Goal: Task Accomplishment & Management: Manage account settings

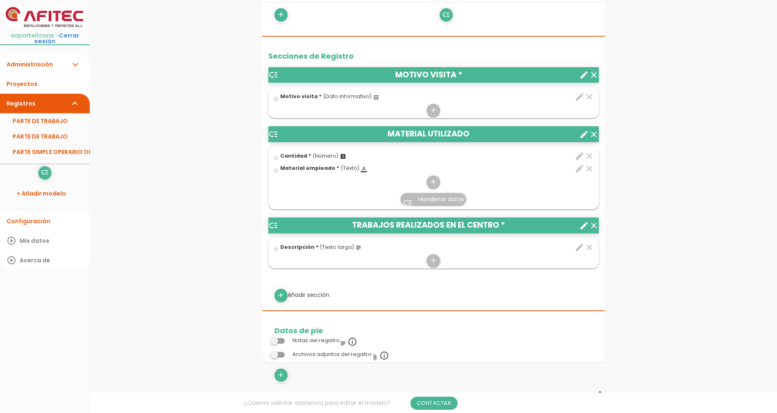
scroll to position [285, 0]
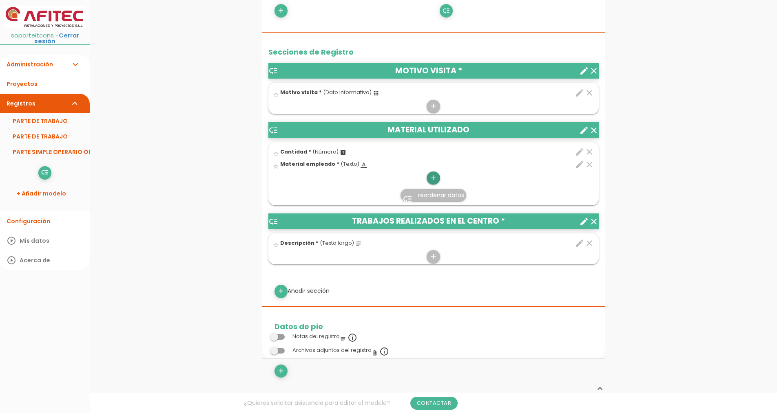
click at [430, 178] on icon "add" at bounding box center [433, 178] width 8 height 13
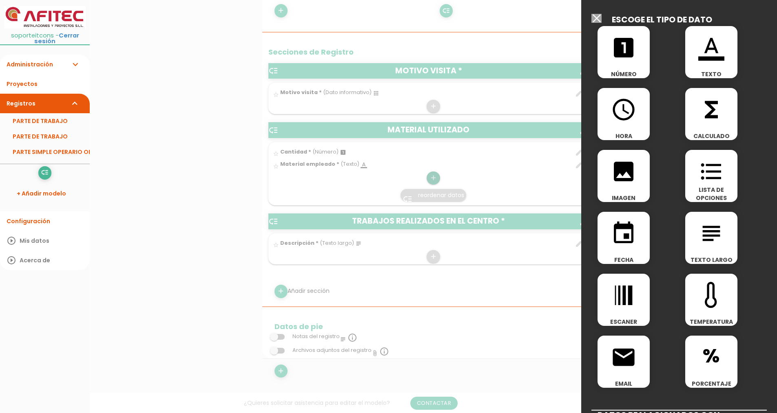
scroll to position [0, 0]
click at [595, 16] on input "Seleccionar todos los usuarios" at bounding box center [596, 18] width 10 height 9
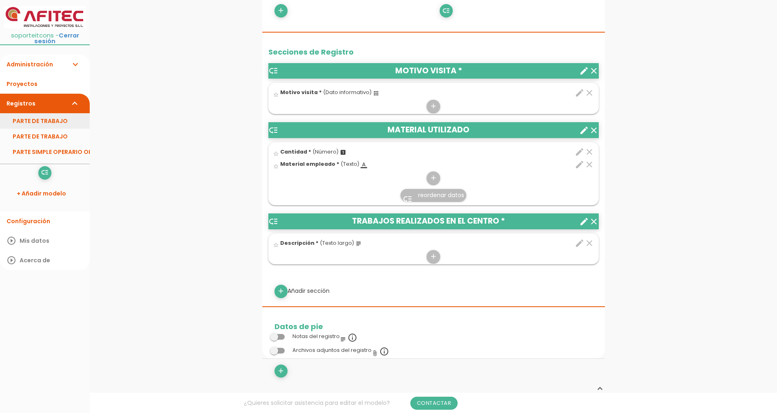
click at [46, 115] on link "PARTE DE TRABAJO" at bounding box center [45, 120] width 90 height 15
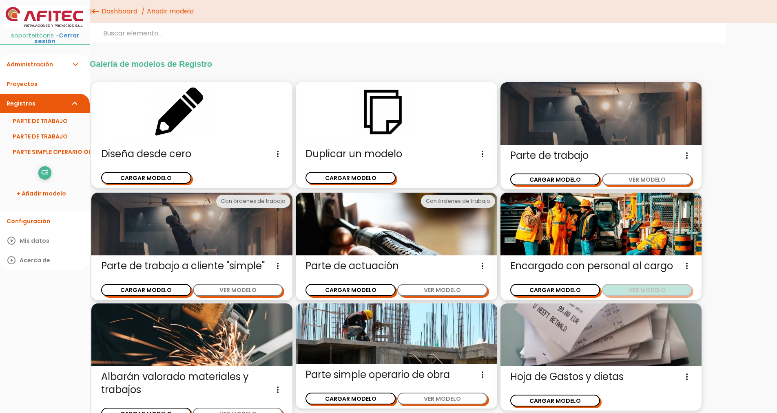
click at [653, 289] on button "VER MODELO" at bounding box center [647, 290] width 90 height 12
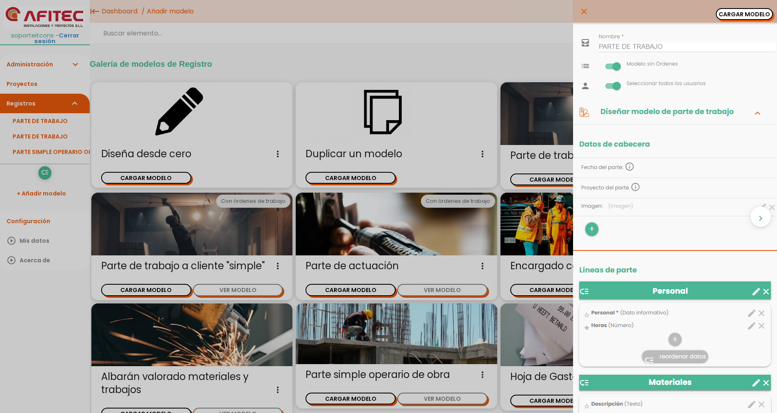
click at [579, 10] on icon "close" at bounding box center [584, 11] width 10 height 23
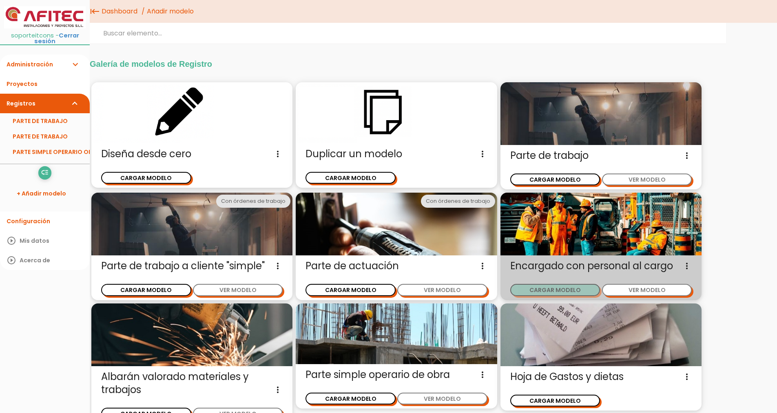
click at [545, 291] on button "CARGAR MODELO" at bounding box center [555, 290] width 90 height 12
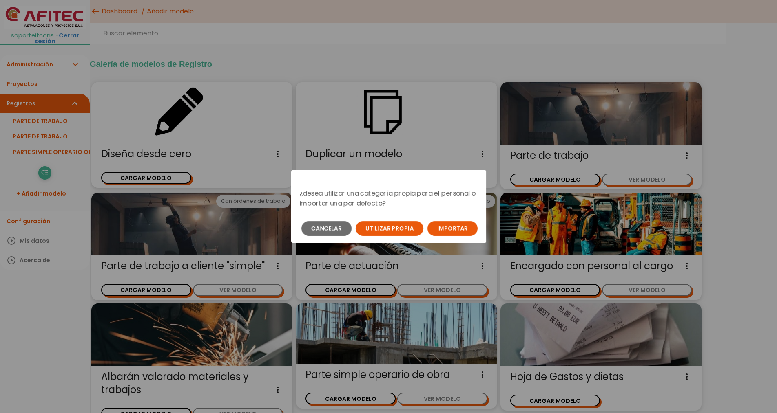
click at [453, 228] on button "Importar" at bounding box center [452, 228] width 50 height 15
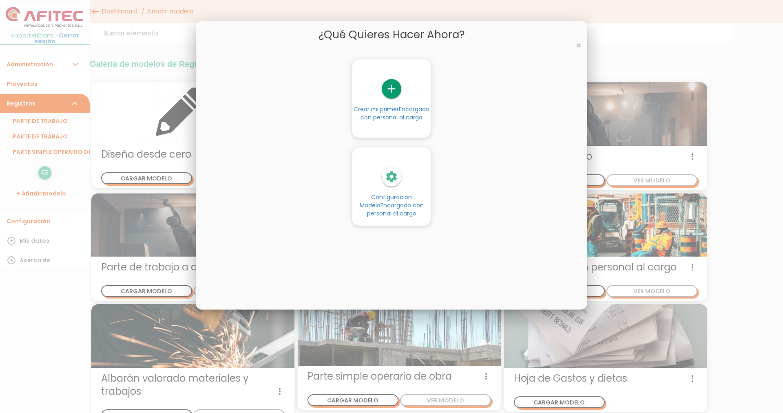
click at [386, 201] on span "Encargado con personal al cargo" at bounding box center [395, 209] width 57 height 16
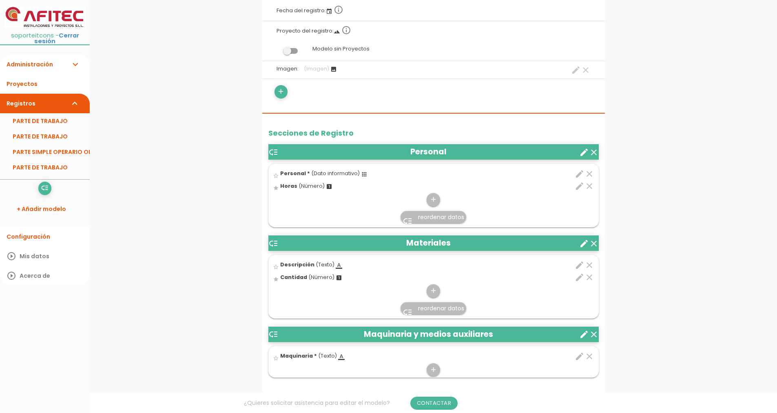
scroll to position [163, 0]
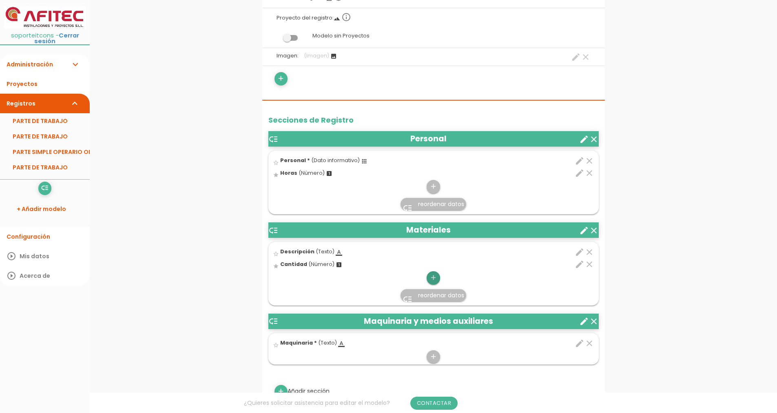
click at [434, 279] on icon "add" at bounding box center [433, 278] width 8 height 13
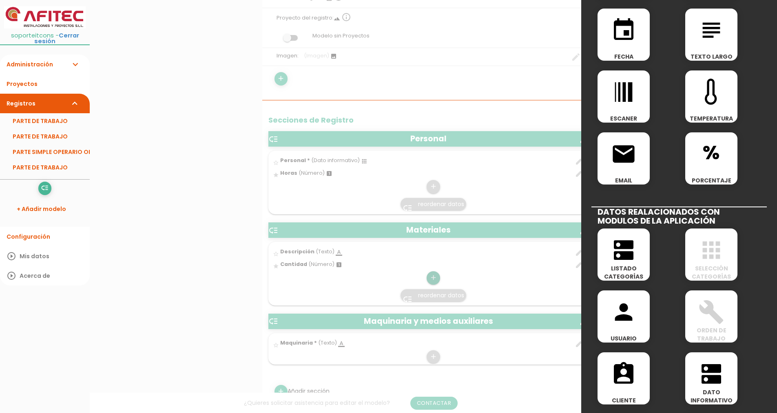
scroll to position [41, 0]
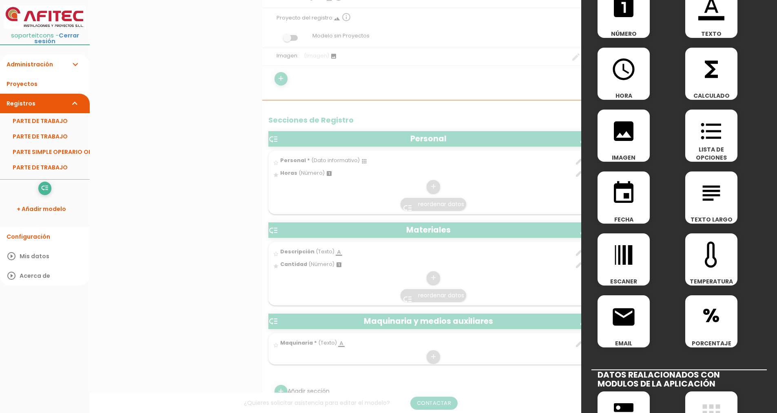
click at [627, 127] on icon "image" at bounding box center [623, 131] width 26 height 26
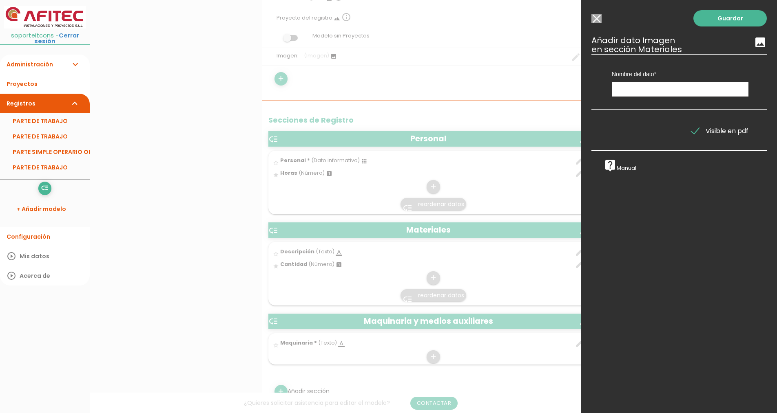
scroll to position [0, 0]
click at [625, 90] on input "text" at bounding box center [679, 89] width 137 height 14
type input "foto albarán"
click at [712, 19] on link "Guardar" at bounding box center [729, 18] width 73 height 16
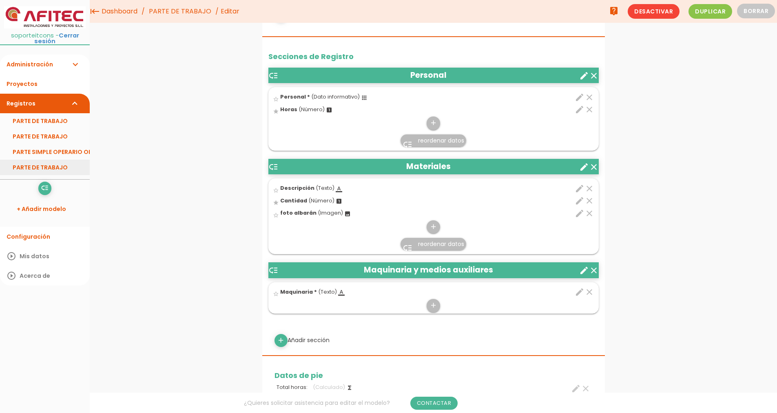
scroll to position [41, 0]
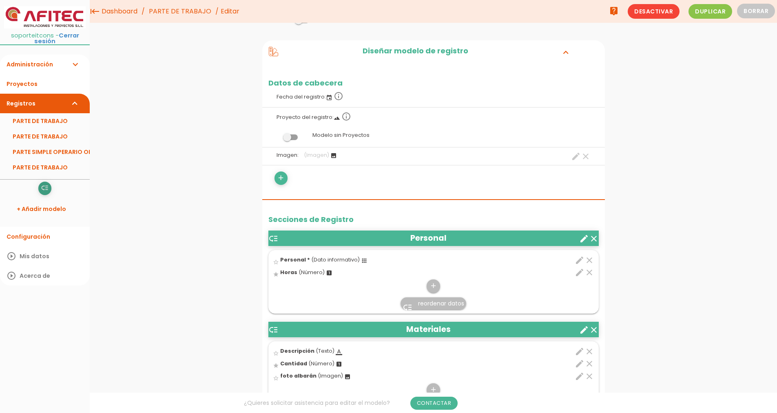
click at [42, 185] on icon "low_priority" at bounding box center [45, 188] width 8 height 13
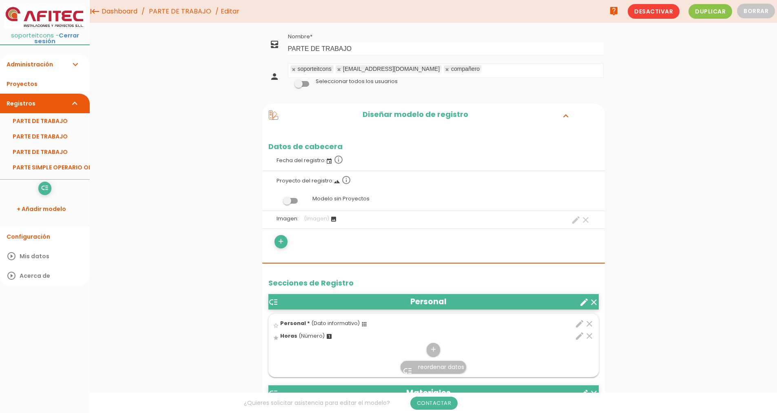
click at [289, 200] on span at bounding box center [290, 201] width 15 height 6
click at [276, 199] on input "checkbox" at bounding box center [276, 199] width 0 height 0
click at [408, 23] on link "Guardar" at bounding box center [412, 27] width 49 height 15
click at [285, 245] on link "add" at bounding box center [280, 241] width 13 height 13
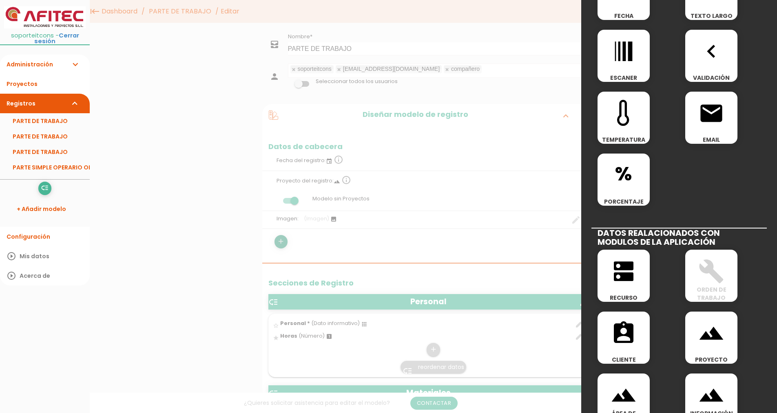
scroll to position [326, 0]
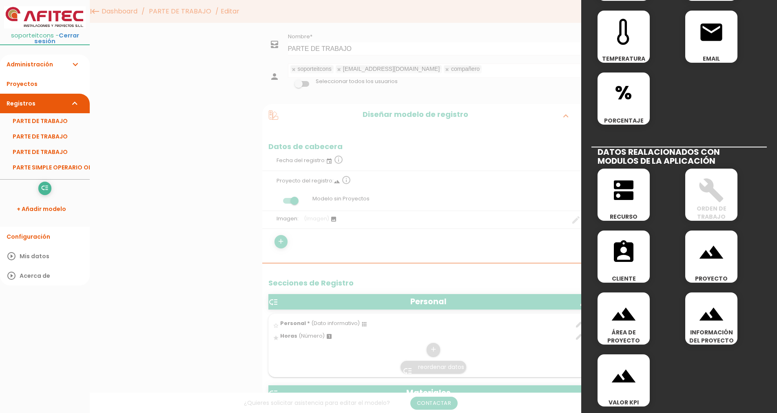
click at [703, 270] on div "landscape PROYECTO" at bounding box center [711, 257] width 52 height 52
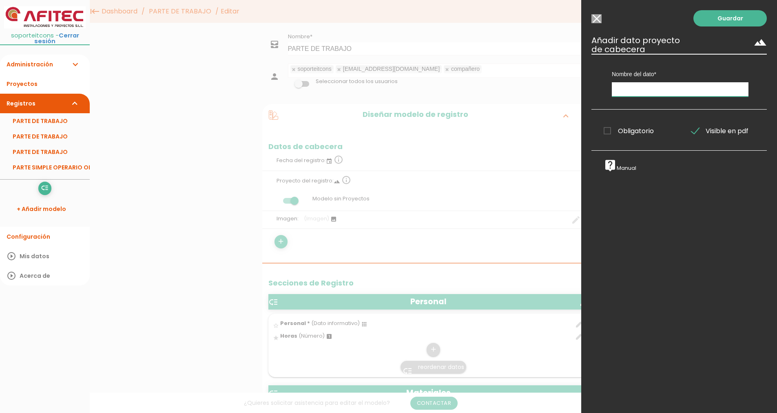
click at [640, 93] on input "text" at bounding box center [679, 89] width 137 height 14
type input "Obra"
click at [710, 21] on link "Guardar" at bounding box center [729, 18] width 73 height 16
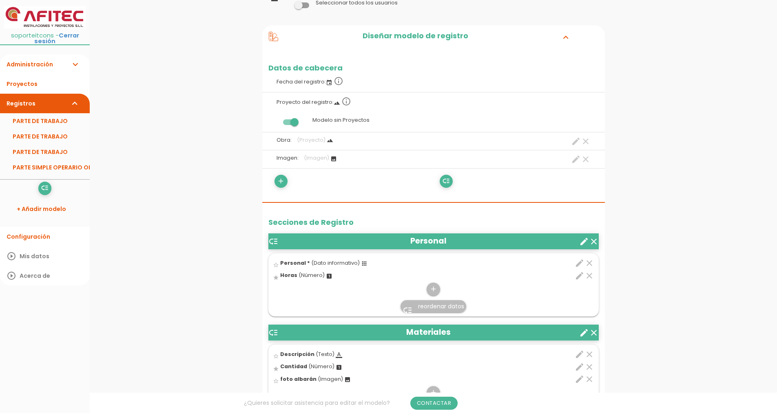
scroll to position [82, 0]
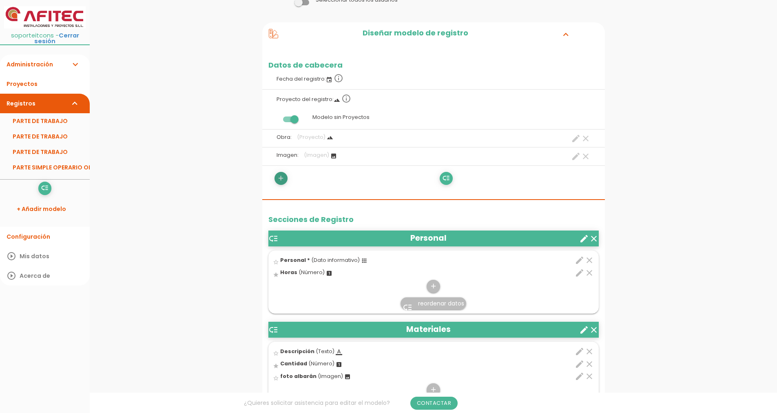
click at [280, 184] on icon "add" at bounding box center [281, 178] width 8 height 13
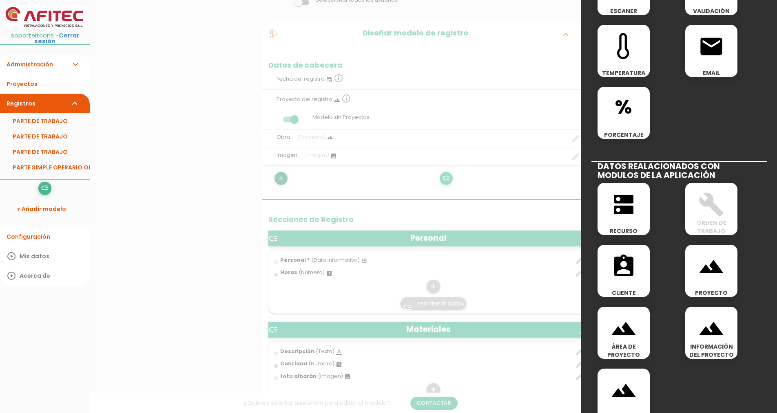
scroll to position [326, 0]
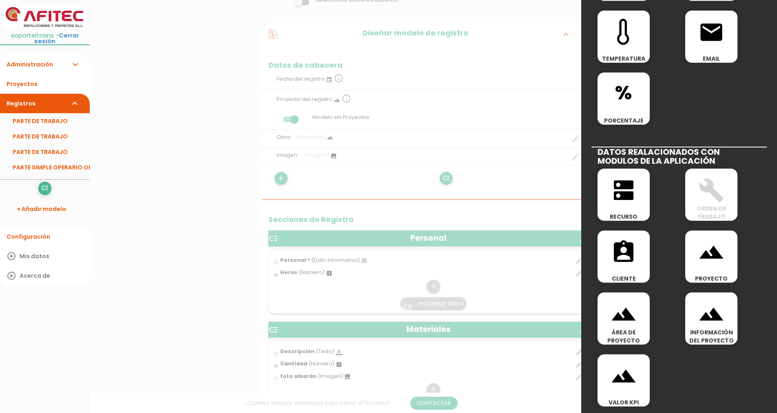
click at [629, 252] on icon "assignment_ind" at bounding box center [623, 252] width 26 height 26
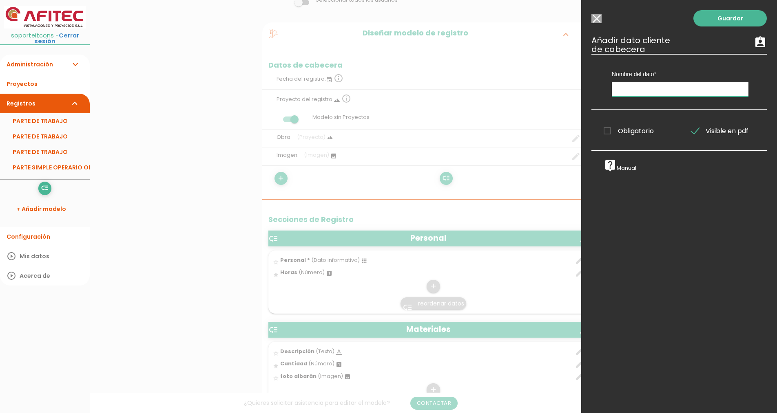
click at [622, 93] on input "text" at bounding box center [679, 89] width 137 height 14
type input "Cliente"
click at [711, 24] on link "Guardar" at bounding box center [729, 18] width 73 height 16
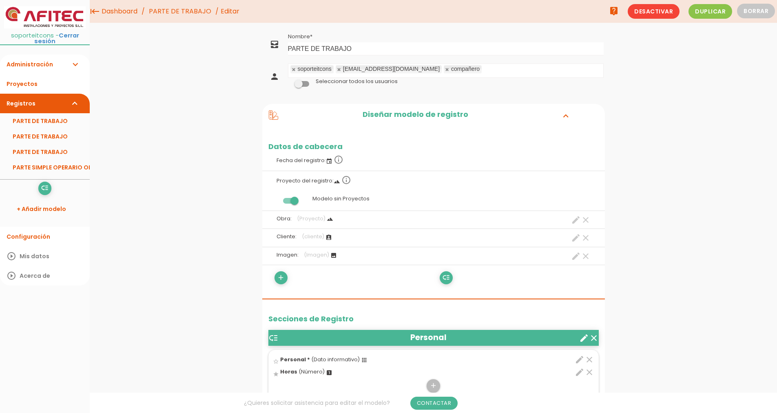
click at [39, 60] on link "Administración expand_more" at bounding box center [45, 65] width 90 height 20
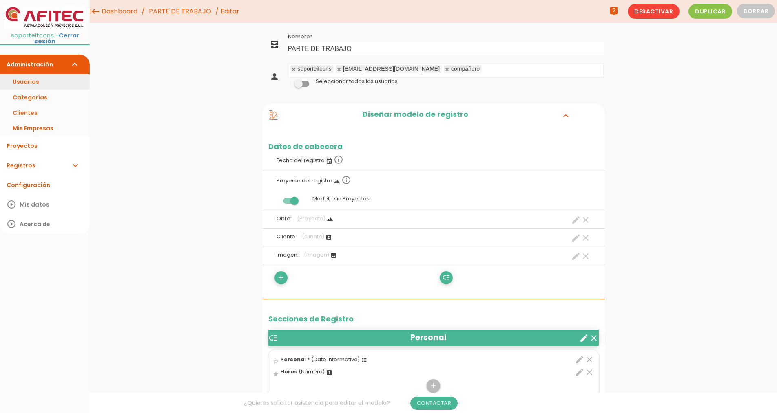
click at [43, 81] on link "Usuarios" at bounding box center [45, 81] width 90 height 15
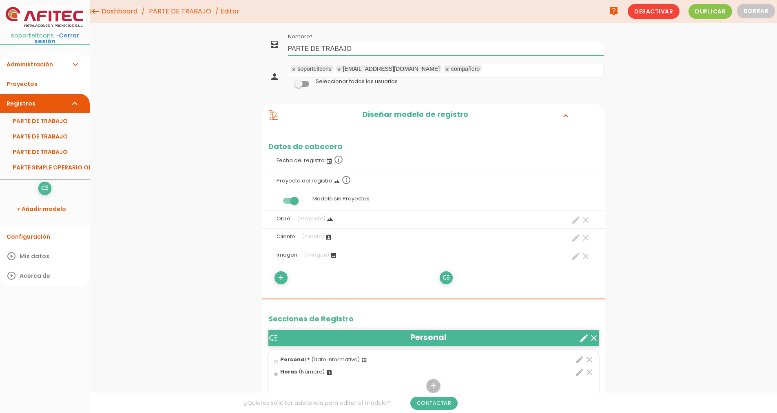
click at [360, 47] on input "PARTE DE TRABAJO" at bounding box center [446, 48] width 316 height 13
type input "PARTE DE TRABAJO v3"
click at [427, 32] on link "Guardar" at bounding box center [412, 27] width 49 height 15
click at [437, 72] on ul "soporteitcons afitec@afitec.es compañero" at bounding box center [445, 70] width 315 height 13
click at [425, 29] on link "Guardar" at bounding box center [412, 27] width 49 height 15
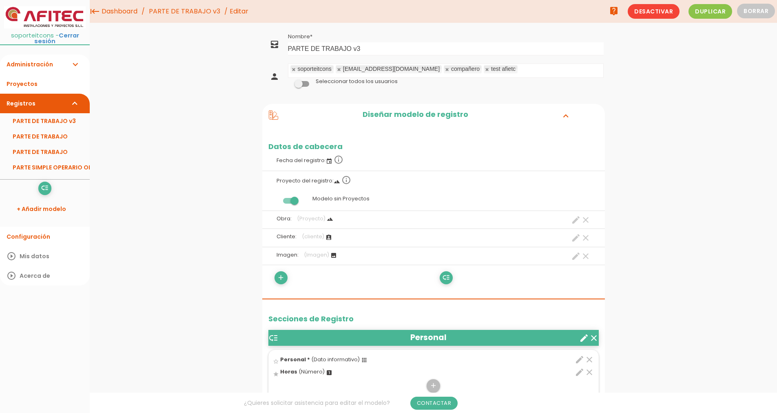
click at [283, 281] on icon "add" at bounding box center [281, 278] width 8 height 13
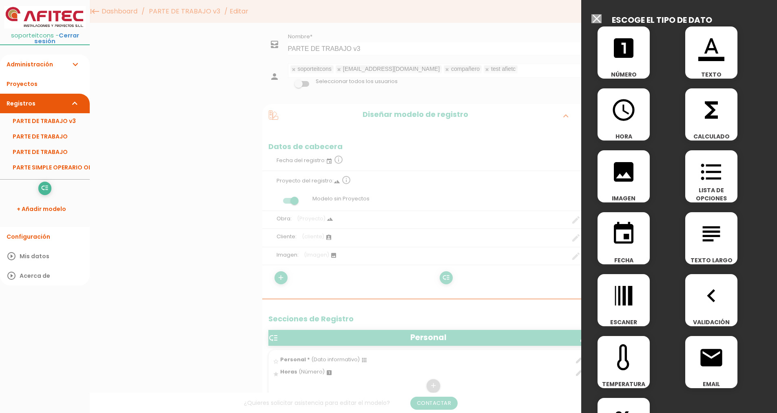
click at [713, 55] on icon "format_color_text" at bounding box center [711, 48] width 26 height 26
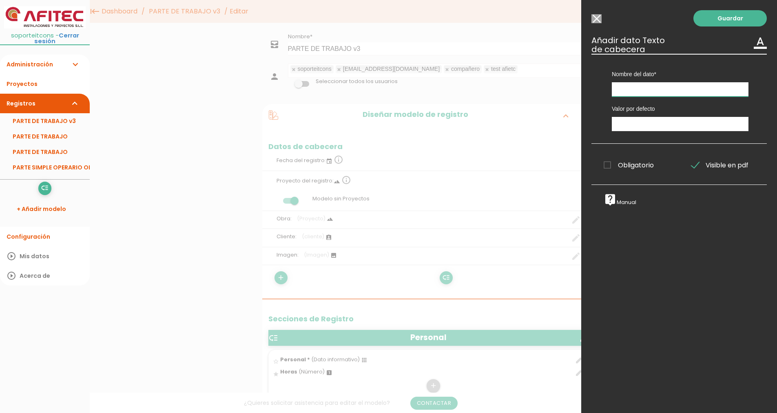
click at [652, 93] on input "text" at bounding box center [679, 89] width 137 height 14
type input "Obra / cliente:"
click at [629, 167] on span "Obligatorio" at bounding box center [628, 165] width 50 height 10
click at [0, 0] on input "Obligatorio" at bounding box center [0, 0] width 0 height 0
click at [714, 22] on link "Guardar" at bounding box center [729, 18] width 73 height 16
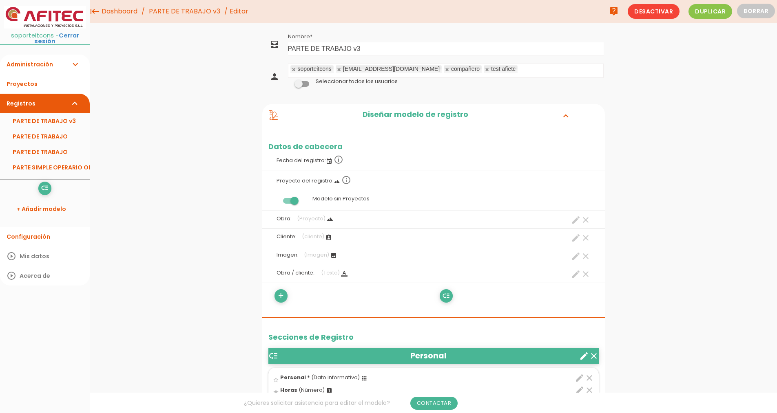
click at [585, 256] on icon "clear" at bounding box center [586, 257] width 10 height 10
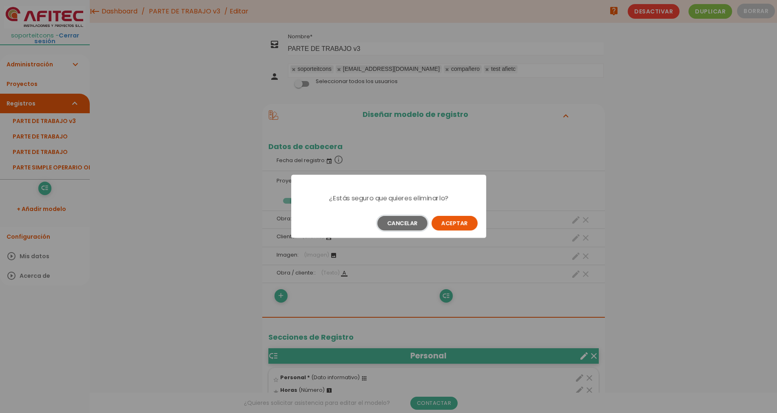
click at [402, 229] on button "Cancelar" at bounding box center [402, 223] width 50 height 15
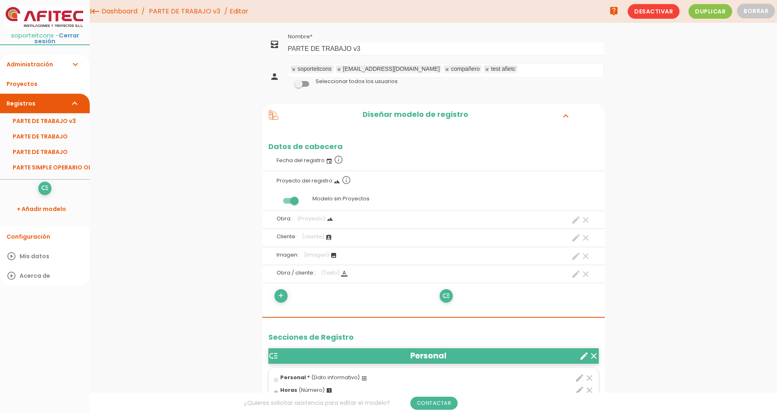
click at [584, 220] on icon "clear" at bounding box center [586, 220] width 10 height 10
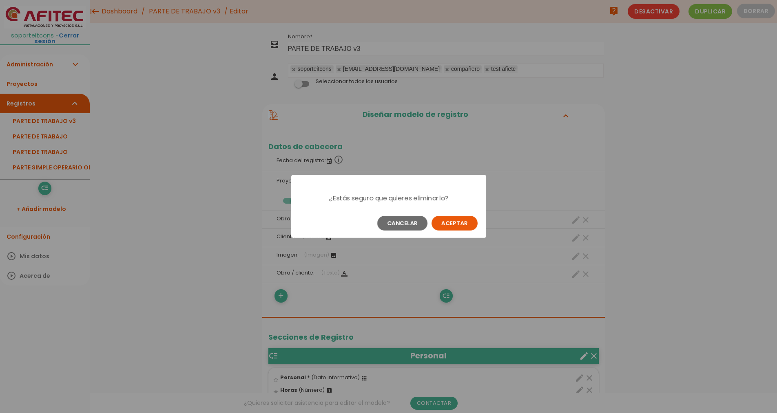
click at [450, 224] on button "Aceptar" at bounding box center [454, 223] width 46 height 15
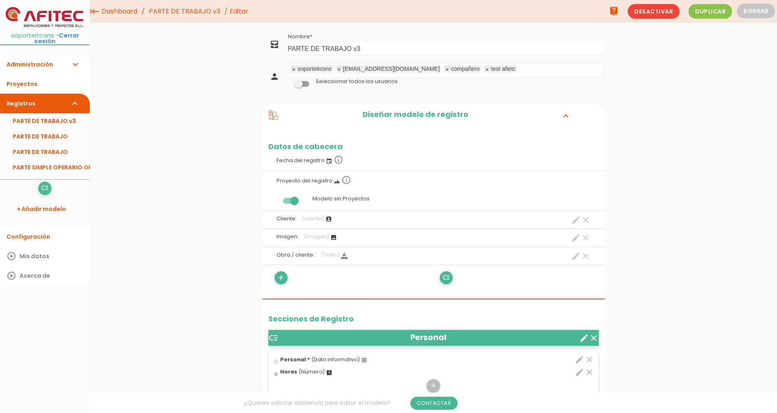
click at [585, 219] on icon "clear" at bounding box center [586, 220] width 10 height 10
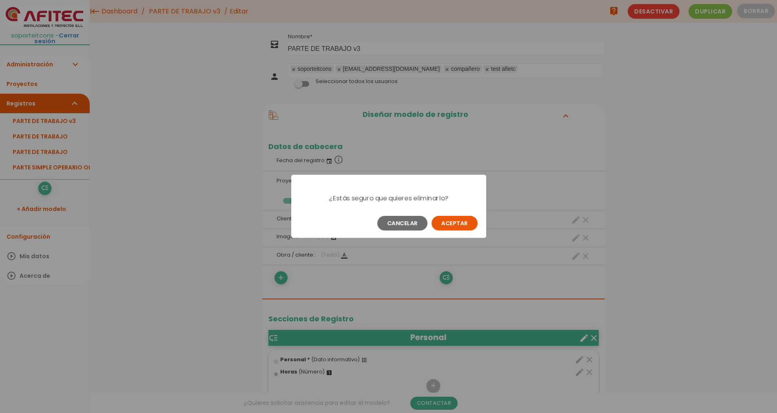
click at [454, 220] on button "Aceptar" at bounding box center [454, 223] width 46 height 15
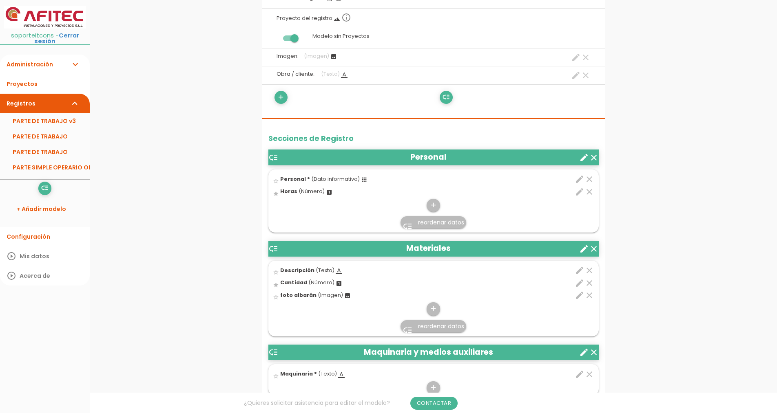
scroll to position [163, 0]
click at [239, 165] on div "menu keyboard_tab Dashboard PARTE DE TRABAJO v3 Editar" at bounding box center [433, 337] width 687 height 1001
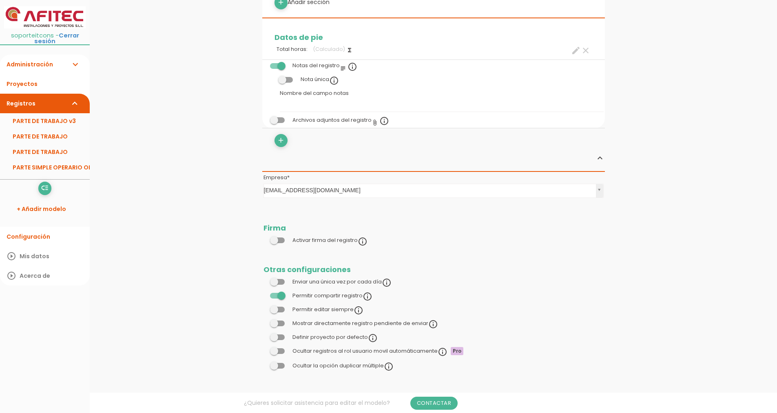
scroll to position [587, 0]
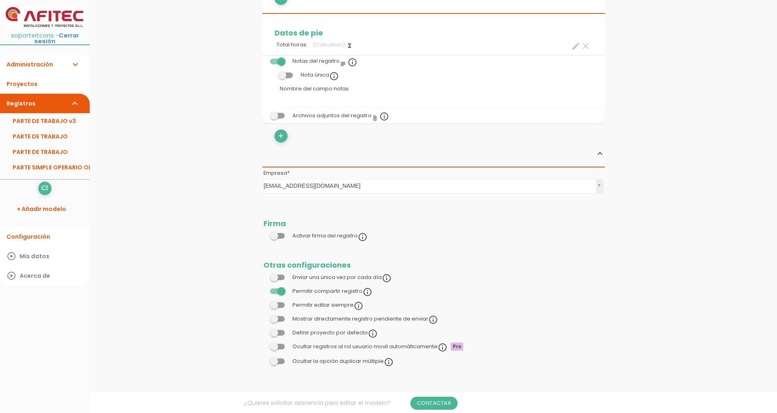
click at [281, 236] on span at bounding box center [277, 236] width 15 height 6
click at [263, 234] on input "checkbox" at bounding box center [263, 234] width 0 height 0
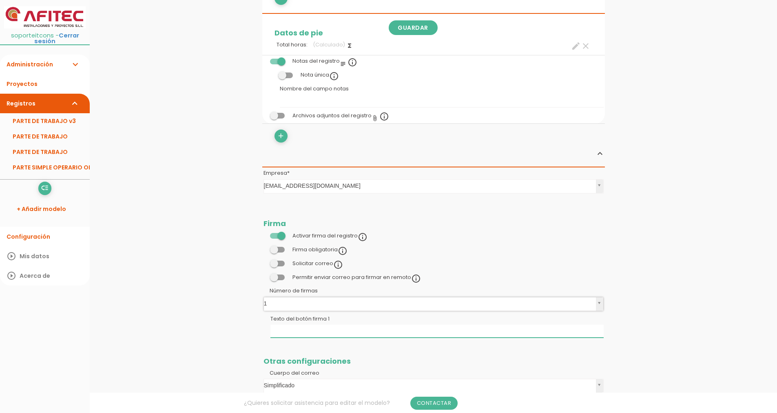
click at [294, 330] on input "Texto del botón firma 1" at bounding box center [436, 331] width 333 height 13
type input "f"
type input "Firma cliente"
click at [277, 264] on span at bounding box center [277, 264] width 15 height 6
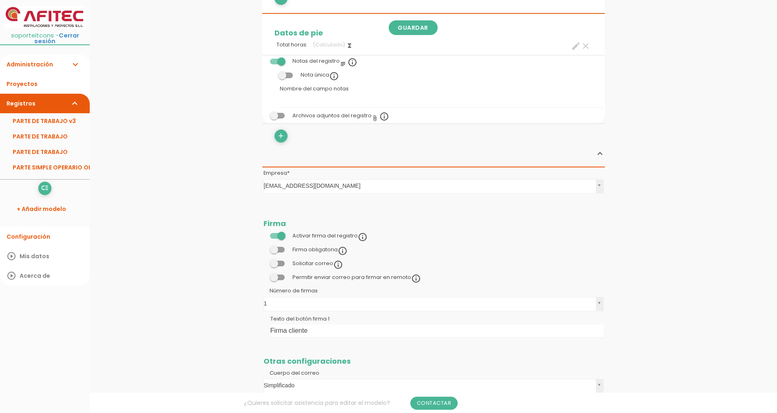
click at [263, 262] on input "checkbox" at bounding box center [263, 262] width 0 height 0
click at [276, 277] on span at bounding box center [277, 278] width 15 height 6
click at [263, 276] on input "checkbox" at bounding box center [263, 276] width 0 height 0
click at [277, 265] on span at bounding box center [277, 264] width 15 height 6
click at [263, 262] on input "checkbox" at bounding box center [263, 262] width 0 height 0
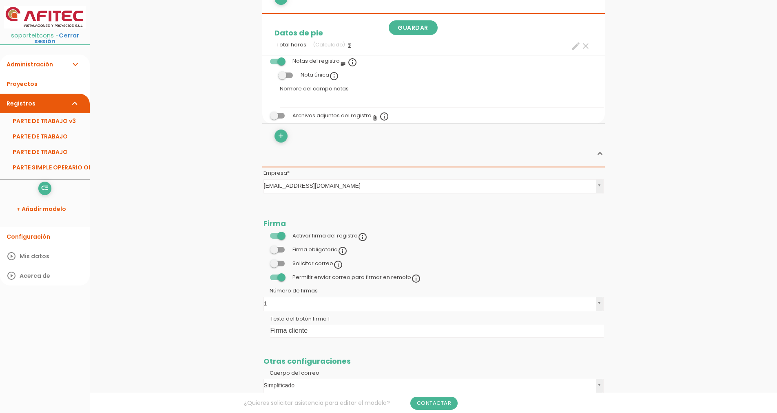
click at [279, 261] on span at bounding box center [277, 264] width 15 height 6
click at [263, 262] on input "checkbox" at bounding box center [263, 262] width 0 height 0
click at [414, 29] on link "Guardar" at bounding box center [412, 27] width 49 height 15
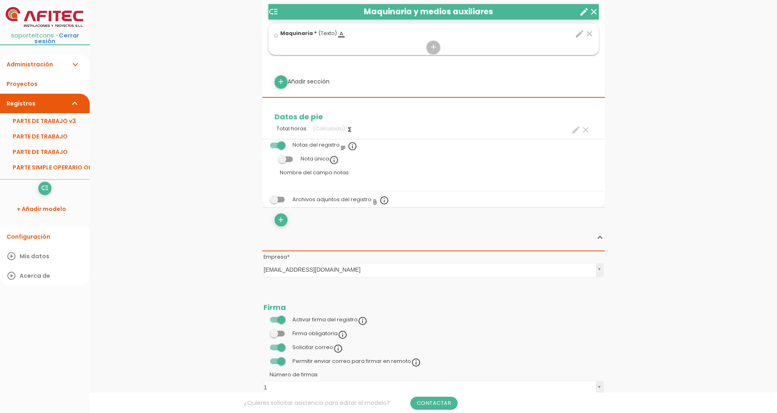
click at [198, 249] on div "menu keyboard_tab Dashboard PARTE DE TRABAJO v3 Editar" at bounding box center [433, 59] width 687 height 1125
click at [54, 117] on link "PARTE DE TRABAJO v3" at bounding box center [45, 120] width 90 height 15
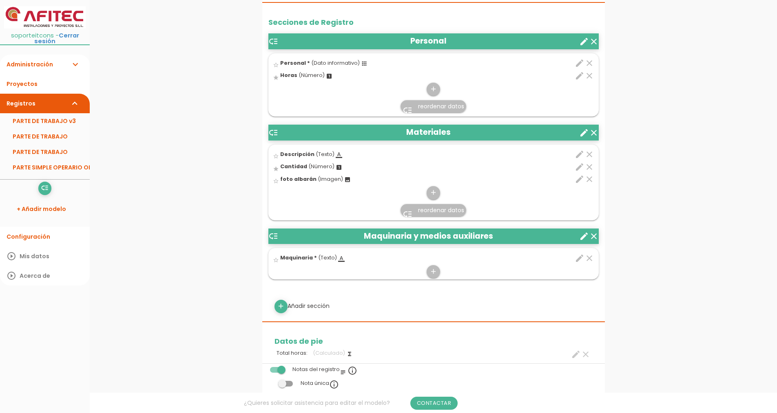
scroll to position [285, 0]
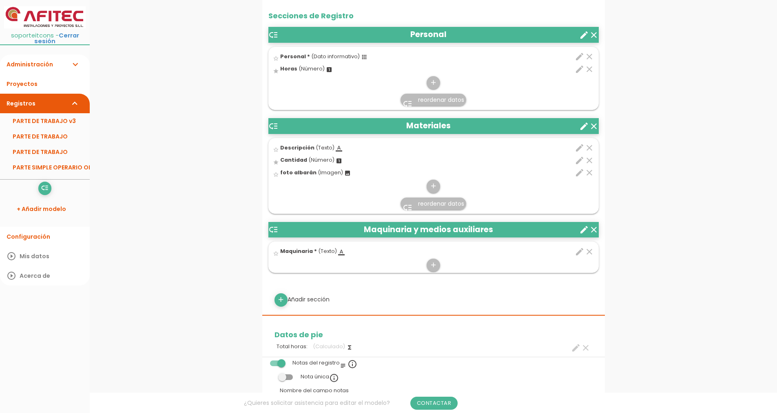
click at [580, 174] on icon "edit" at bounding box center [579, 173] width 10 height 10
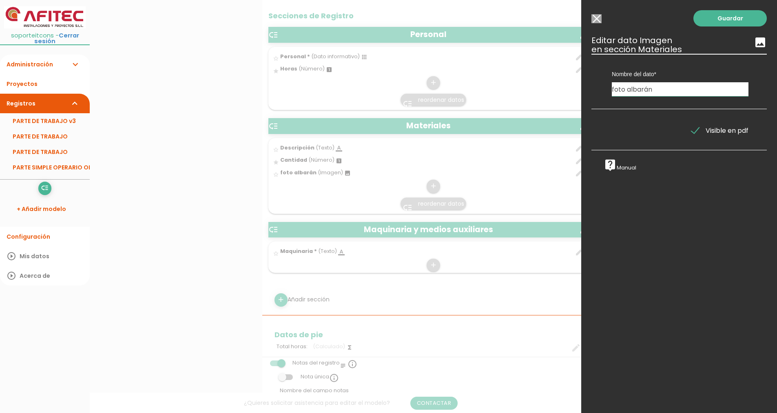
click at [691, 129] on span "Visible en pdf" at bounding box center [719, 131] width 57 height 10
click at [0, 0] on input "Visible en pdf" at bounding box center [0, 0] width 0 height 0
click at [726, 21] on link "Guardar" at bounding box center [729, 18] width 73 height 16
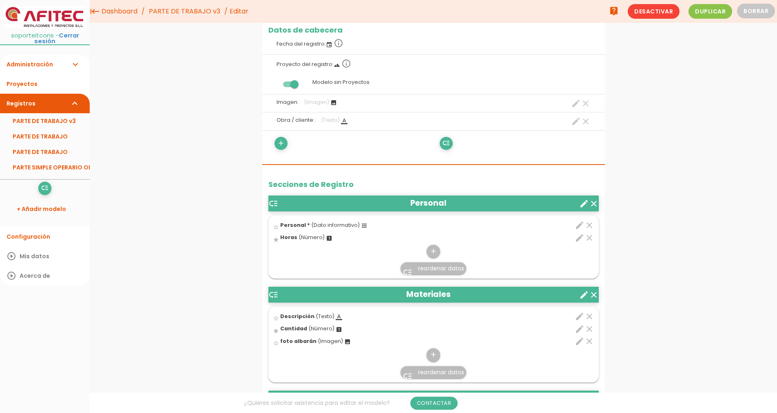
scroll to position [82, 0]
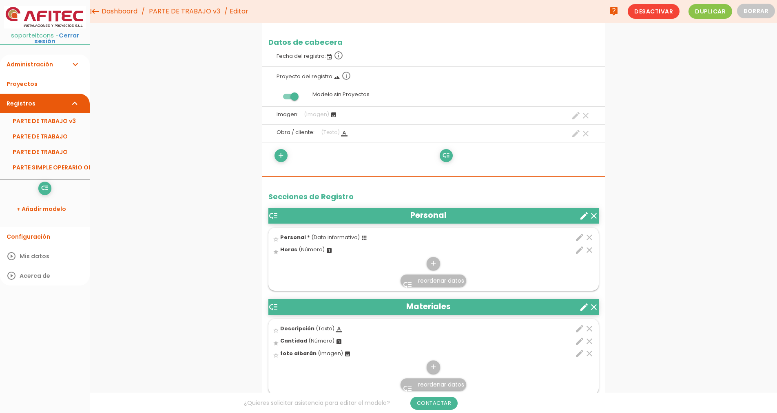
click at [573, 115] on icon "create" at bounding box center [576, 116] width 10 height 10
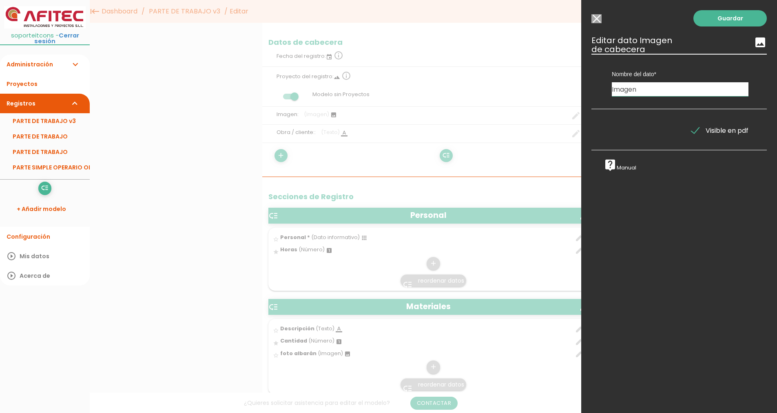
click at [694, 131] on span "Visible en pdf" at bounding box center [719, 131] width 57 height 10
click at [0, 0] on input "Visible en pdf" at bounding box center [0, 0] width 0 height 0
click at [599, 22] on input "Seleccionar todos los usuarios" at bounding box center [596, 18] width 10 height 9
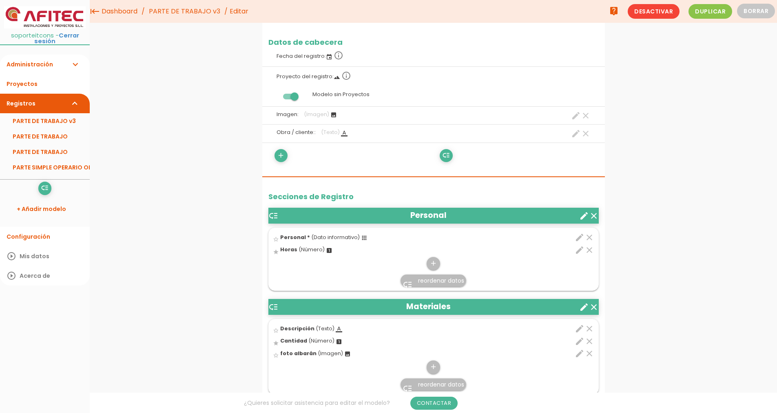
click at [574, 116] on icon "create" at bounding box center [576, 116] width 10 height 10
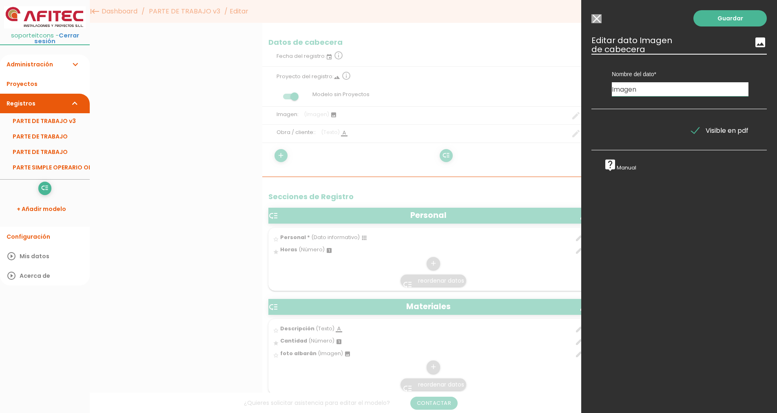
click at [695, 131] on span "Visible en pdf" at bounding box center [719, 131] width 57 height 10
click at [0, 0] on input "Visible en pdf" at bounding box center [0, 0] width 0 height 0
click at [719, 25] on link "Guardar" at bounding box center [729, 18] width 73 height 16
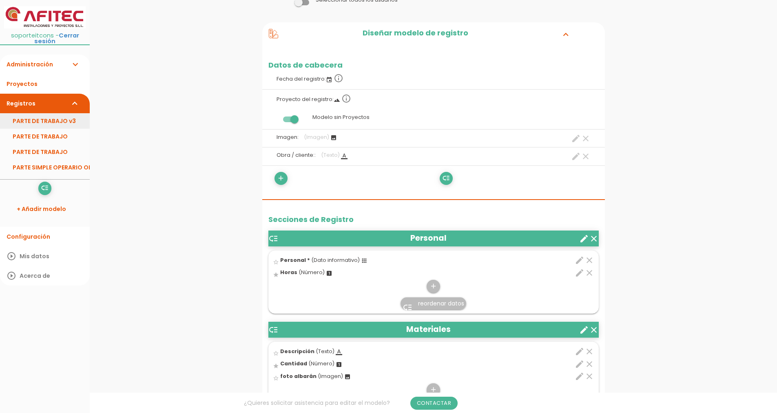
click at [44, 116] on link "PARTE DE TRABAJO v3" at bounding box center [45, 120] width 90 height 15
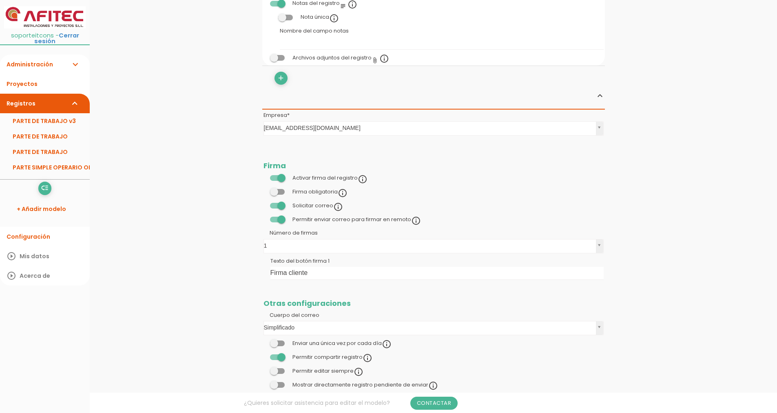
scroll to position [711, 0]
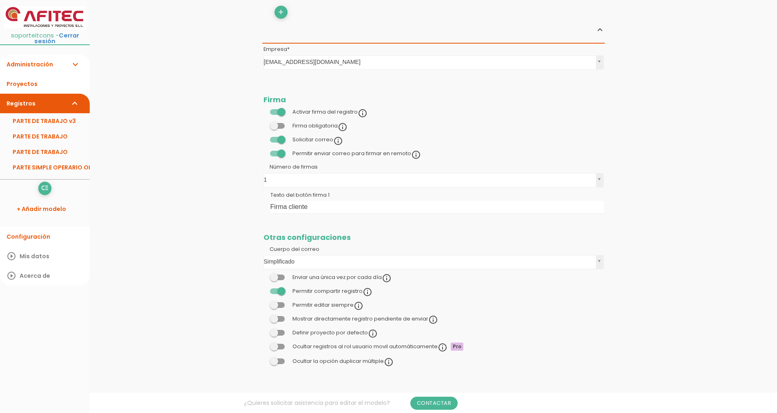
click at [280, 309] on label at bounding box center [277, 305] width 28 height 7
click at [263, 303] on input "checkbox" at bounding box center [263, 303] width 0 height 0
click at [413, 26] on link "Guardar" at bounding box center [412, 27] width 49 height 15
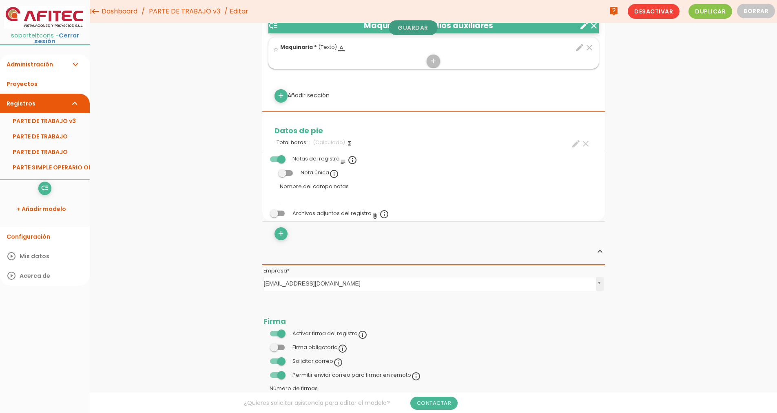
scroll to position [283, 0]
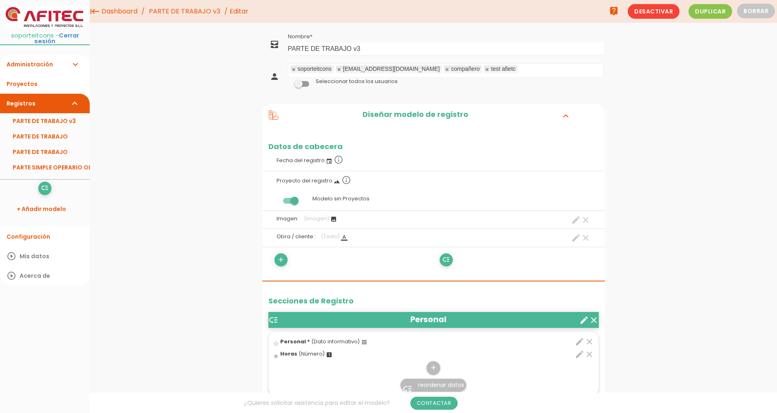
click at [210, 11] on link "PARTE DE TRABAJO v3" at bounding box center [184, 11] width 75 height 23
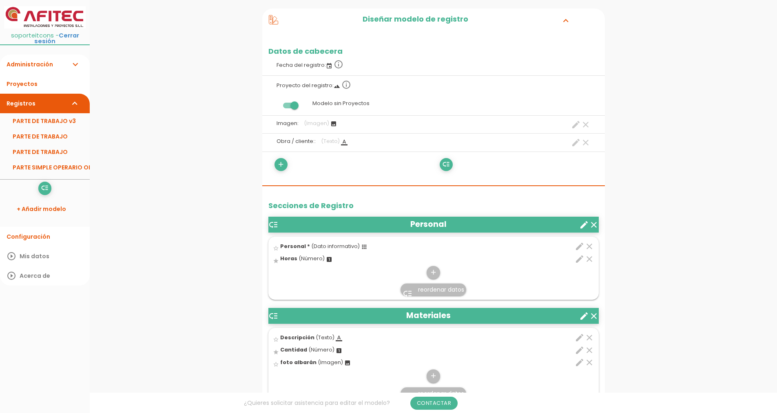
scroll to position [122, 0]
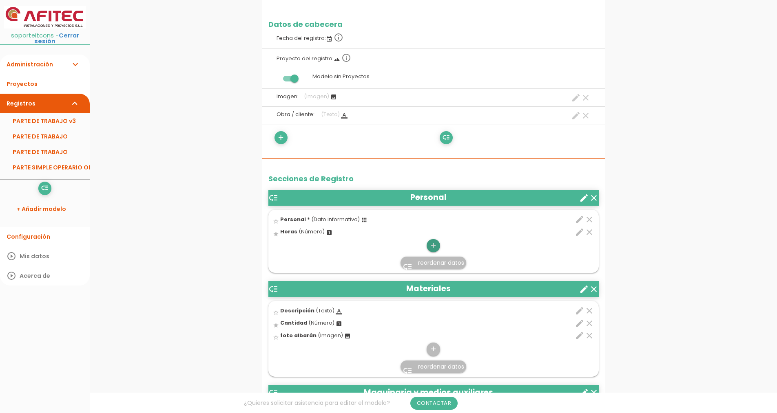
click at [431, 247] on icon "add" at bounding box center [433, 245] width 8 height 13
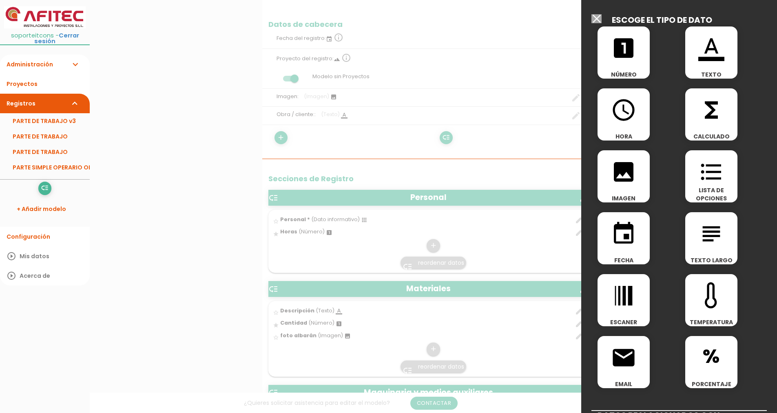
click at [625, 124] on div "access_time HORA" at bounding box center [623, 114] width 52 height 52
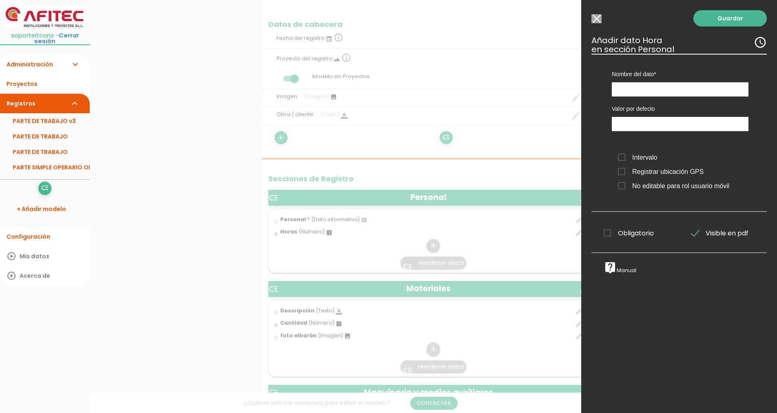
click at [623, 174] on span "Registrar ubicación GPS" at bounding box center [661, 172] width 86 height 10
click at [0, 0] on input "Registrar ubicación GPS" at bounding box center [0, 0] width 0 height 0
click at [621, 95] on input "text" at bounding box center [679, 89] width 137 height 14
type input "Horas"
click at [634, 128] on input "10:38" at bounding box center [679, 124] width 137 height 14
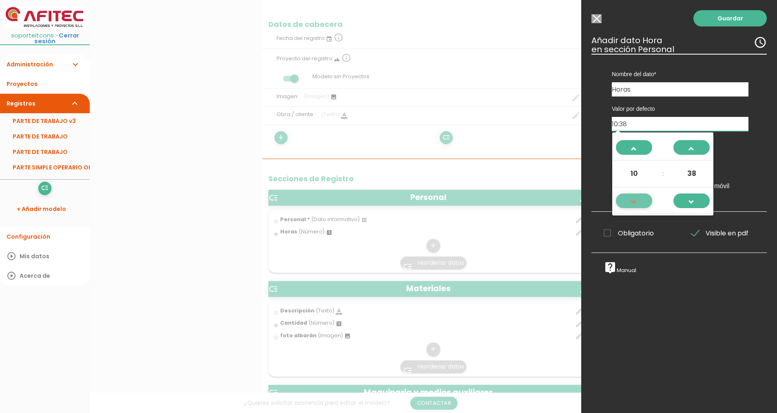
click at [632, 200] on span at bounding box center [634, 206] width 22 height 22
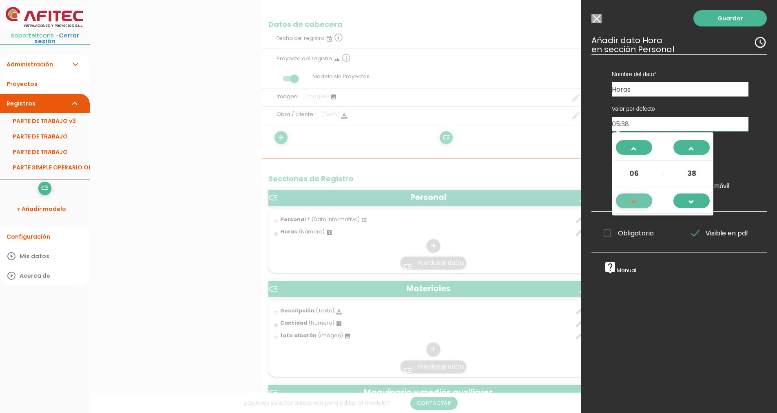
click at [632, 200] on span at bounding box center [634, 206] width 22 height 22
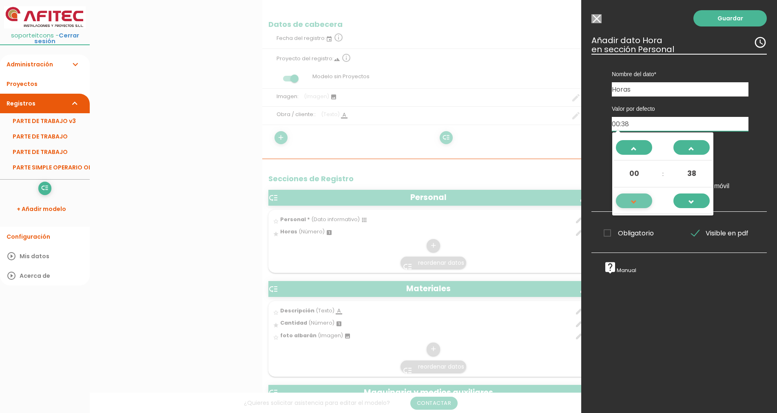
click at [632, 200] on span at bounding box center [634, 206] width 22 height 22
click at [647, 147] on link at bounding box center [634, 147] width 36 height 15
click at [695, 151] on span at bounding box center [691, 152] width 22 height 22
click at [694, 202] on span at bounding box center [691, 206] width 22 height 22
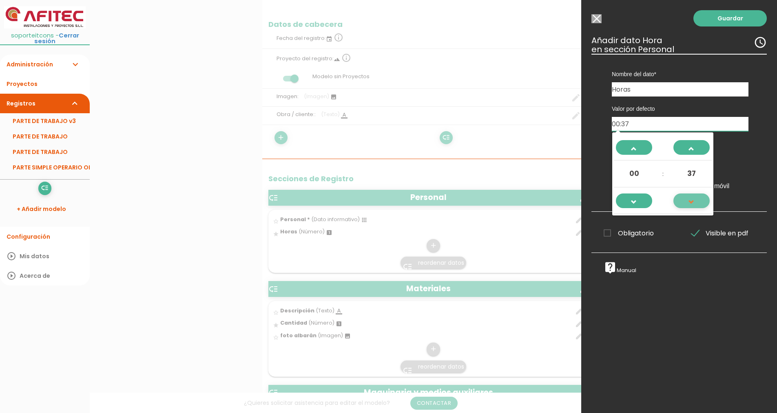
click at [695, 202] on span at bounding box center [691, 206] width 22 height 22
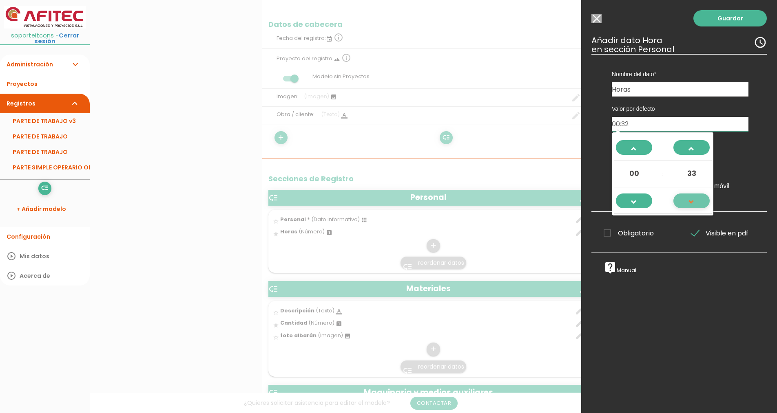
click at [695, 202] on span at bounding box center [691, 206] width 22 height 22
click at [695, 203] on span at bounding box center [691, 206] width 22 height 22
click at [696, 203] on span at bounding box center [691, 206] width 22 height 22
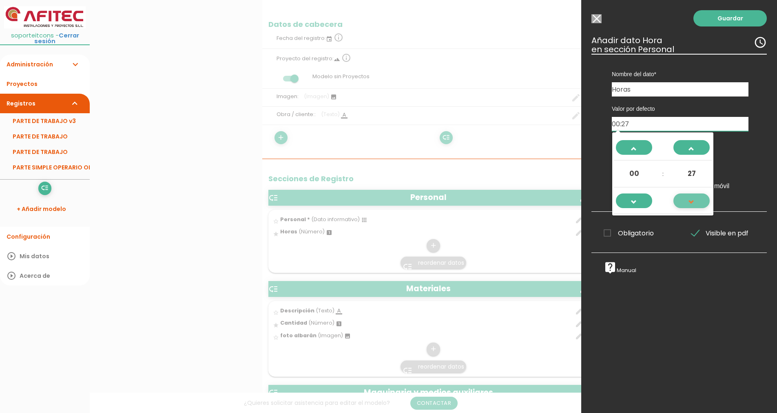
click at [697, 204] on span at bounding box center [691, 206] width 22 height 22
click at [698, 205] on span at bounding box center [691, 206] width 22 height 22
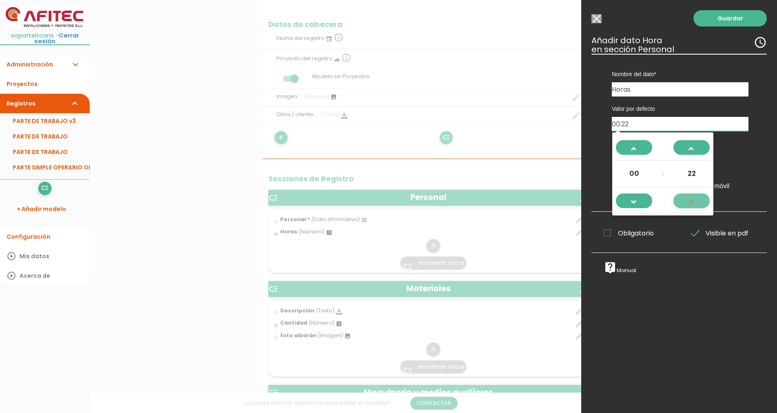
click at [698, 205] on span at bounding box center [691, 206] width 22 height 22
click at [630, 123] on input "00:21" at bounding box center [679, 124] width 137 height 14
type input "00:00"
click at [592, 110] on div "Nombre del dato Personal Descripción Maquinaria Horas Cantidad foto albarán Hor…" at bounding box center [678, 133] width 175 height 158
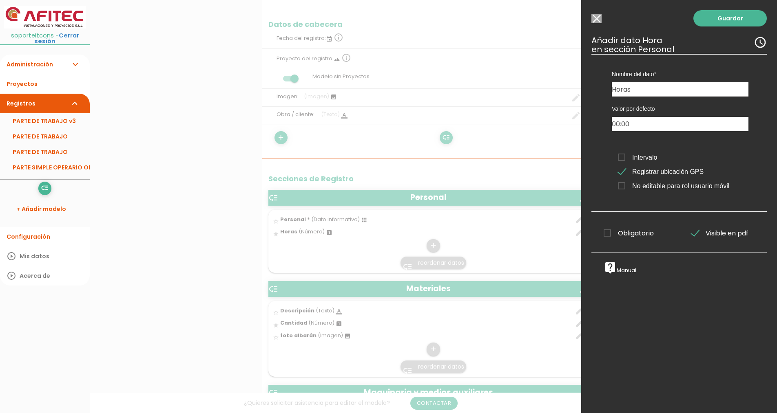
click at [622, 156] on span "Intervalo" at bounding box center [637, 157] width 39 height 10
click at [0, 0] on input "Intervalo" at bounding box center [0, 0] width 0 height 0
click at [626, 234] on span "Obligatorio" at bounding box center [628, 233] width 50 height 10
click at [0, 0] on input "Obligatorio" at bounding box center [0, 0] width 0 height 0
click at [722, 14] on link "Guardar" at bounding box center [729, 18] width 73 height 16
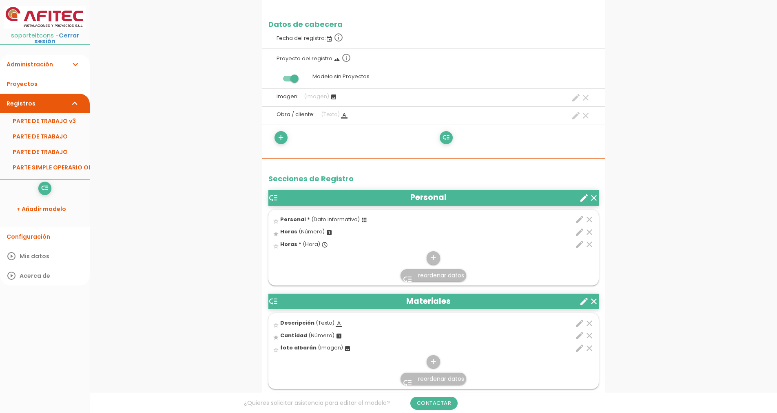
click at [438, 277] on span "reordenar datos" at bounding box center [441, 276] width 46 height 8
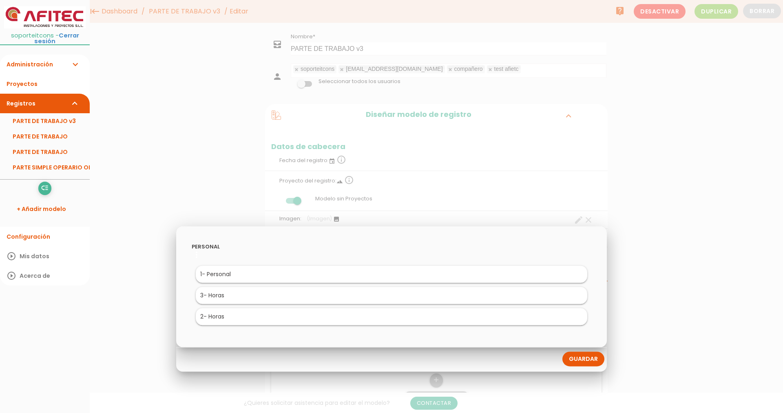
click at [546, 318] on li "2 - Horas" at bounding box center [391, 317] width 391 height 17
click at [587, 357] on link "Guardar" at bounding box center [583, 359] width 42 height 15
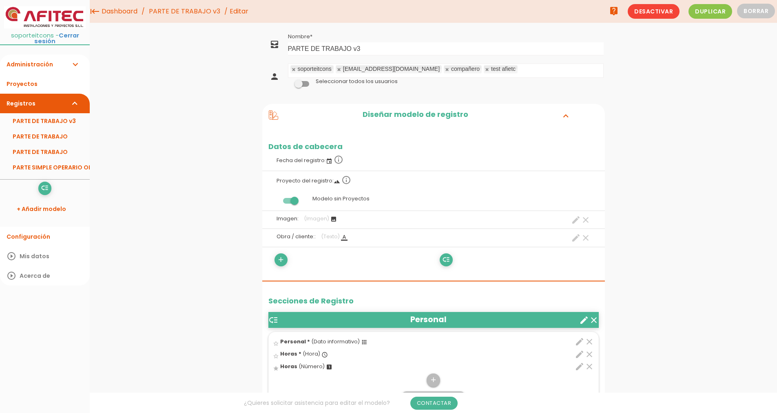
drag, startPoint x: 233, startPoint y: 177, endPoint x: 266, endPoint y: 184, distance: 34.3
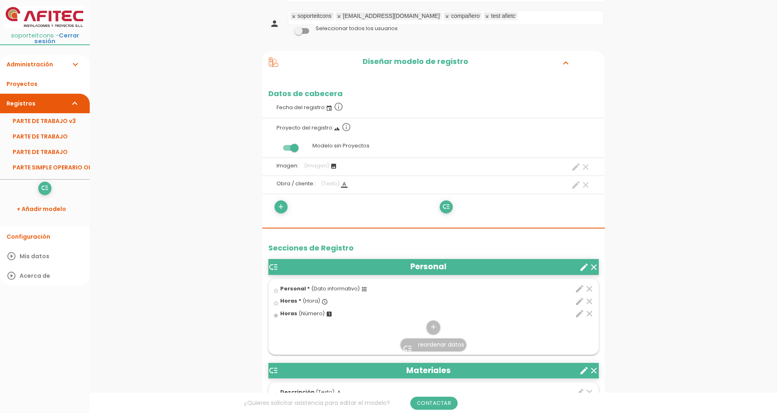
scroll to position [122, 0]
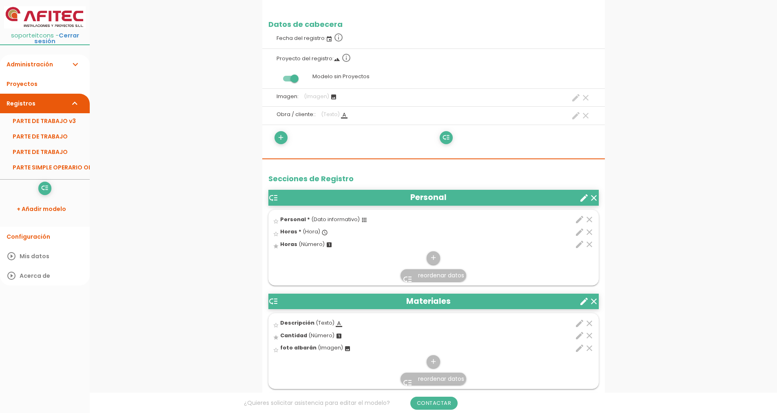
click at [589, 233] on icon "clear" at bounding box center [589, 232] width 10 height 10
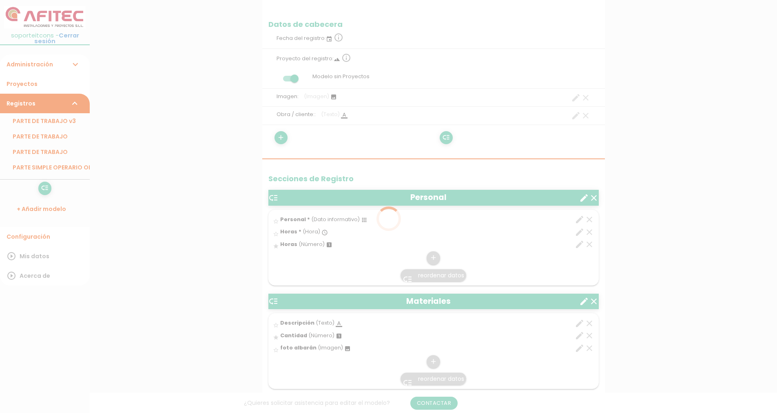
scroll to position [0, 0]
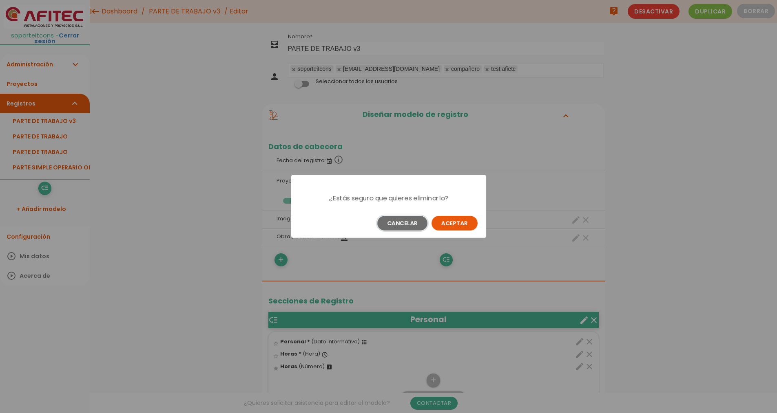
click at [402, 219] on button "Cancelar" at bounding box center [402, 223] width 50 height 15
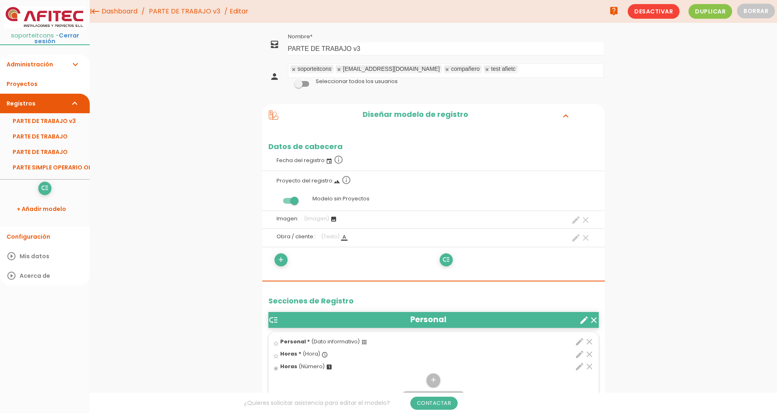
scroll to position [163, 0]
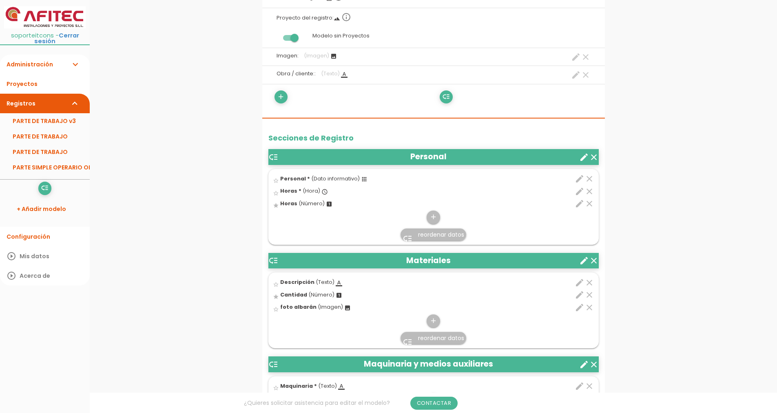
click at [589, 206] on icon "clear" at bounding box center [589, 204] width 10 height 10
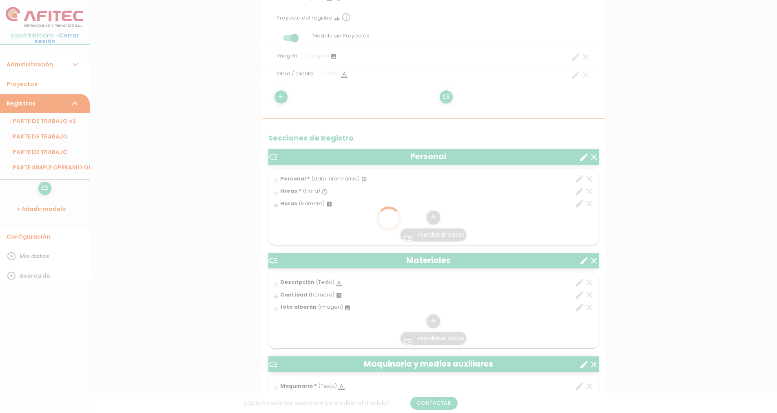
scroll to position [0, 0]
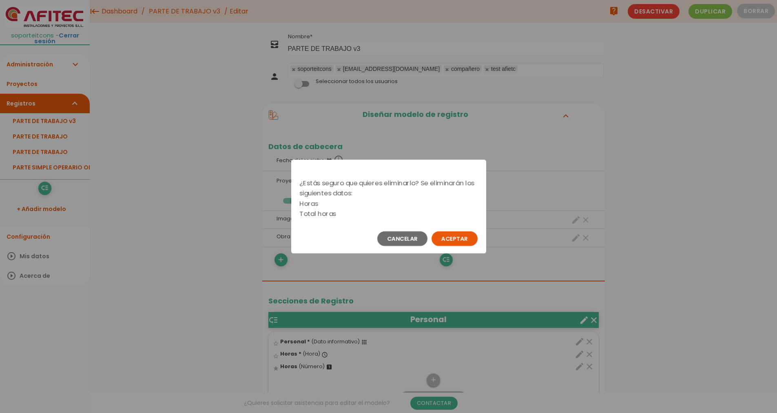
click at [457, 241] on button "Aceptar" at bounding box center [454, 239] width 46 height 15
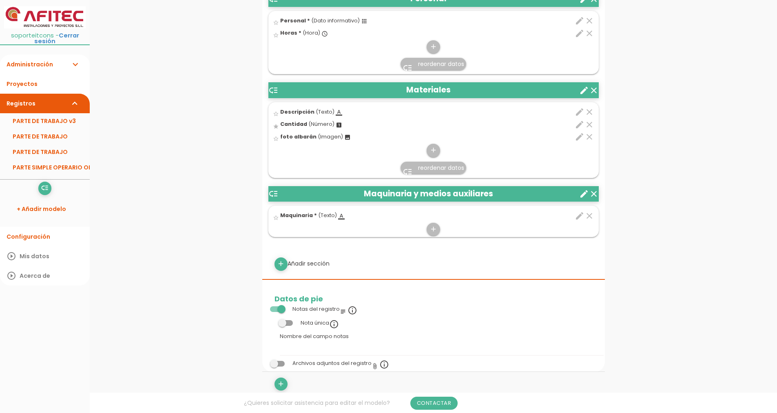
scroll to position [448, 0]
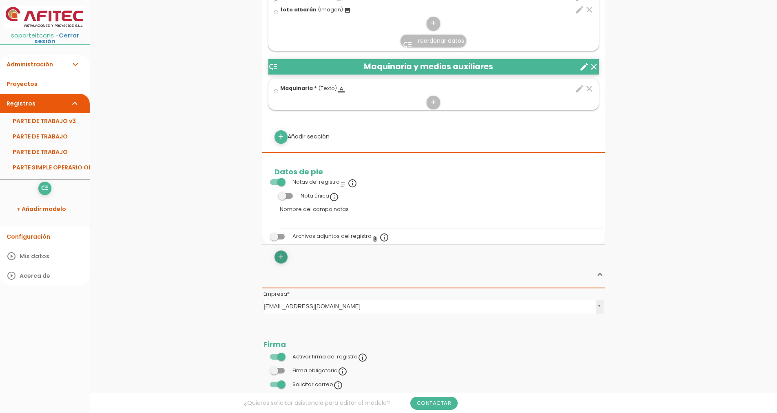
click at [281, 253] on icon "add" at bounding box center [281, 257] width 8 height 13
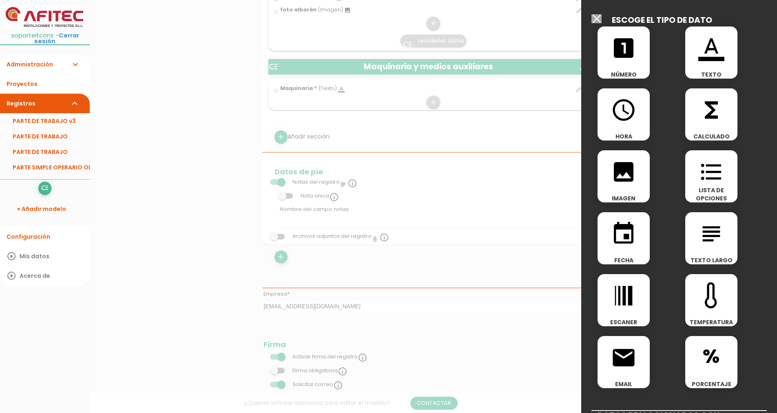
click at [712, 110] on icon "functions" at bounding box center [711, 110] width 26 height 26
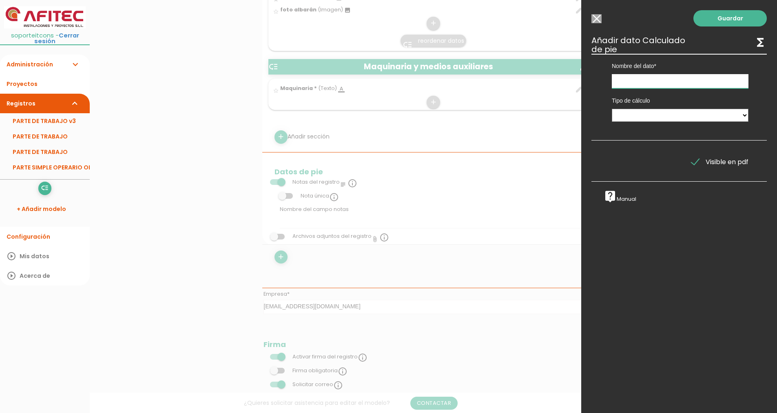
click at [628, 77] on input "text" at bounding box center [679, 81] width 137 height 14
type input "Total horas"
click at [660, 115] on select "Suma de totales Calculado entre datos" at bounding box center [679, 115] width 137 height 13
select select "0"
click at [611, 109] on select "Suma de totales Calculado entre datos" at bounding box center [679, 115] width 137 height 13
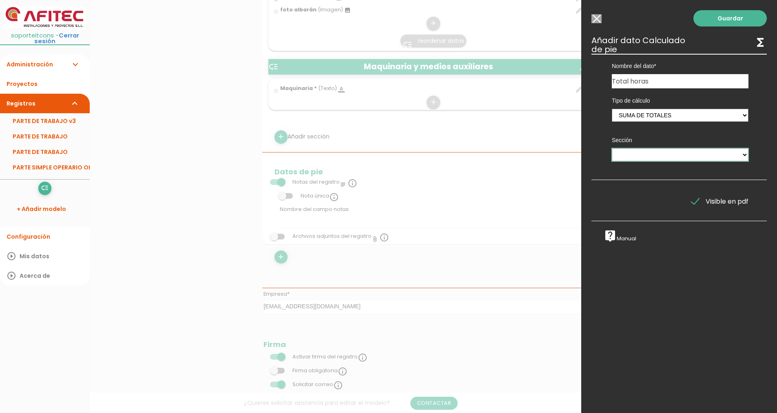
click at [641, 154] on select "Personal Materiales Maquinaria y medios auxiliares" at bounding box center [679, 154] width 137 height 13
select select "1578"
click at [611, 148] on select "Personal Materiales Maquinaria y medios auxiliares" at bounding box center [679, 154] width 137 height 13
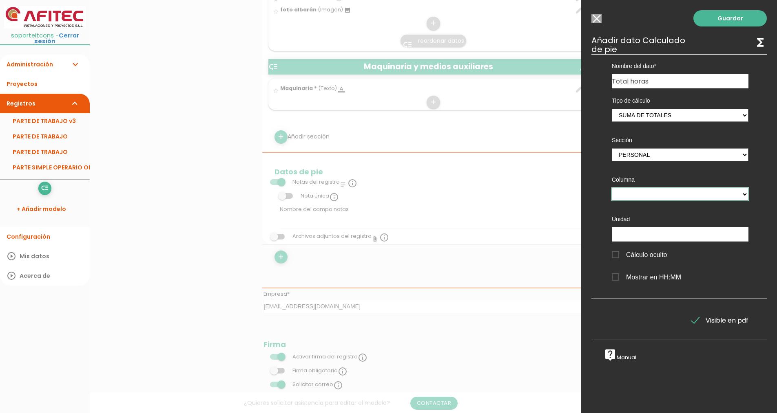
click at [637, 194] on select "Personal Horas" at bounding box center [679, 194] width 137 height 13
select select "1578_pos2"
click at [611, 188] on select "Personal Horas" at bounding box center [679, 194] width 137 height 13
click at [615, 279] on span "Mostrar en HH:MM" at bounding box center [645, 277] width 69 height 10
click at [0, 0] on input "Mostrar en HH:MM" at bounding box center [0, 0] width 0 height 0
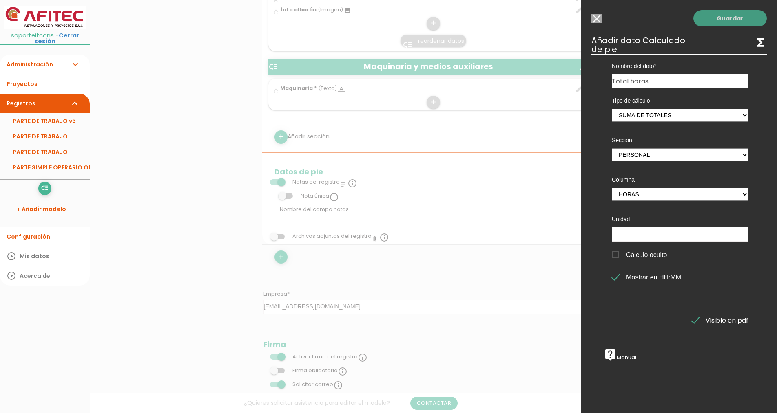
click at [717, 20] on link "Guardar" at bounding box center [729, 18] width 73 height 16
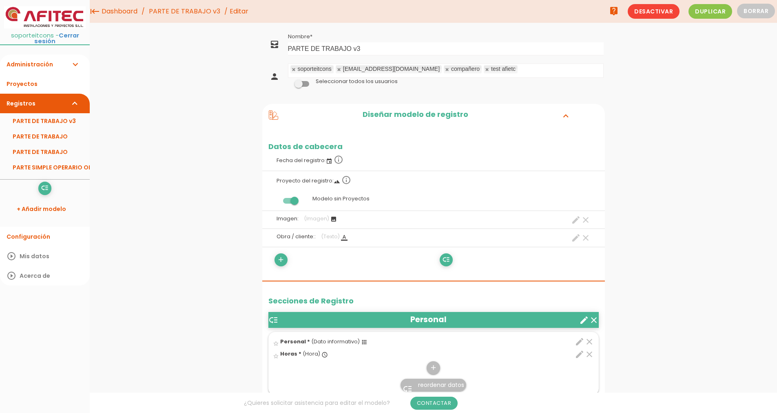
click at [191, 16] on link "PARTE DE TRABAJO v3" at bounding box center [184, 11] width 75 height 23
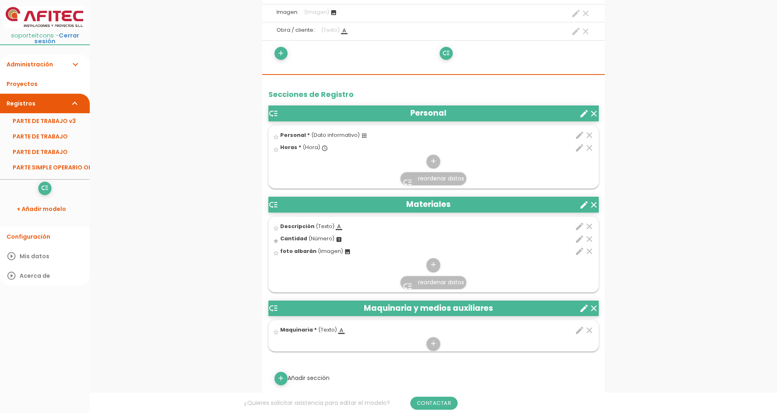
scroll to position [245, 0]
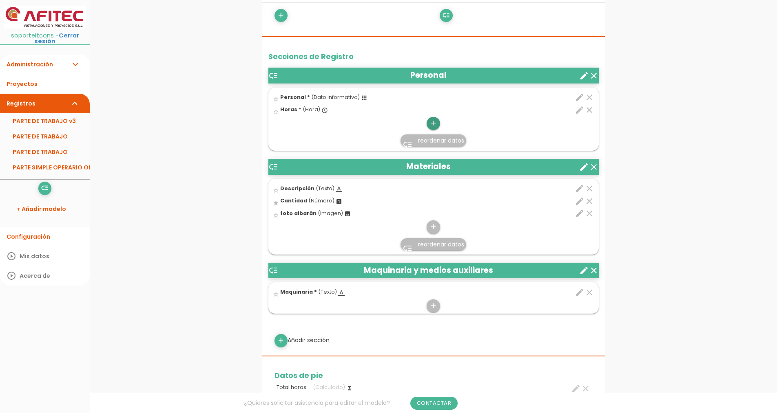
click at [434, 119] on icon "add" at bounding box center [433, 123] width 8 height 13
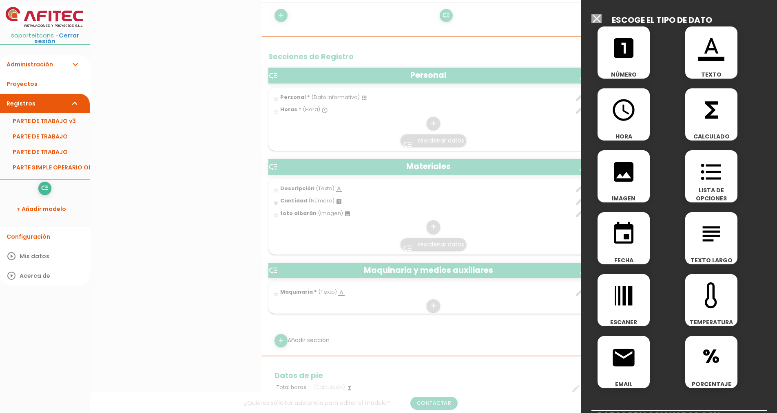
click at [626, 252] on div "event FECHA" at bounding box center [623, 238] width 52 height 52
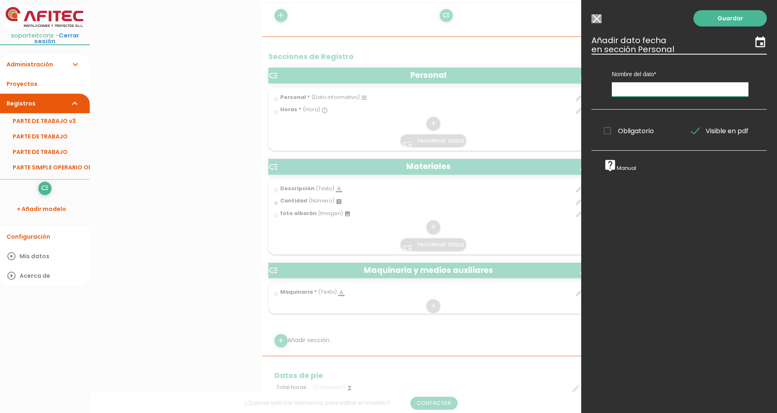
click at [634, 88] on input "text" at bounding box center [679, 89] width 137 height 14
drag, startPoint x: 640, startPoint y: 87, endPoint x: 532, endPoint y: 88, distance: 107.2
click at [526, 89] on form "Guardar all_inbox Nombre PARTE DE TRABAJO v3 person soporteitcons afitec@afitec…" at bounding box center [433, 320] width 342 height 1069
type input "Fecha"
drag, startPoint x: 612, startPoint y: 123, endPoint x: 614, endPoint y: 128, distance: 5.5
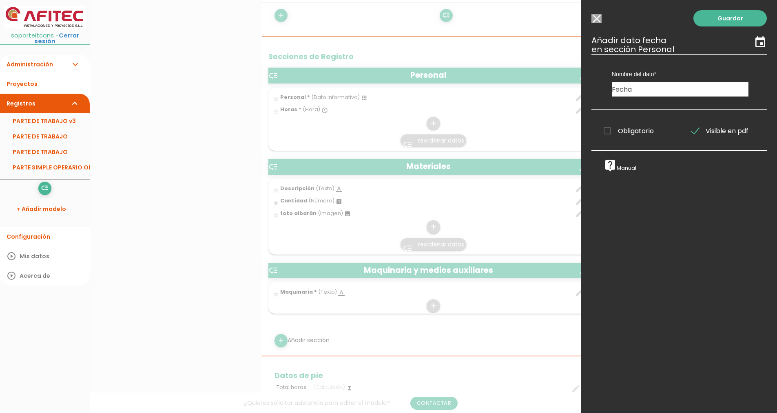
click at [612, 124] on div "Obligatorio Obligatorio Obligatorio Obligatorio Obligatorio Obligatorio" at bounding box center [635, 130] width 88 height 16
click at [614, 128] on span "Obligatorio" at bounding box center [628, 131] width 50 height 10
click at [0, 0] on input "Obligatorio" at bounding box center [0, 0] width 0 height 0
click at [720, 20] on link "Guardar" at bounding box center [729, 18] width 73 height 16
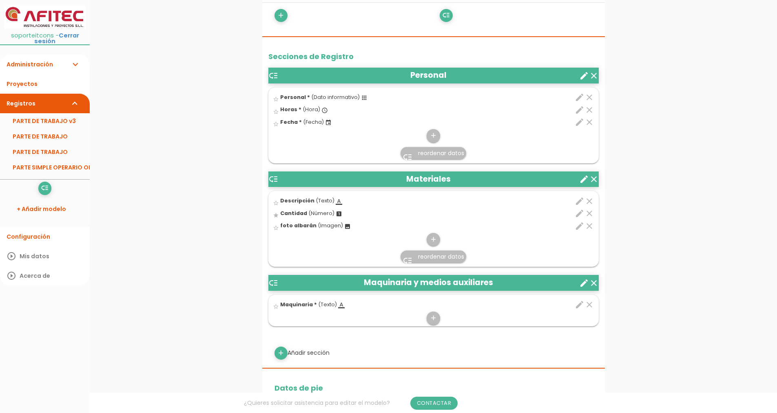
scroll to position [245, 0]
click at [446, 156] on span "reordenar datos" at bounding box center [441, 153] width 46 height 8
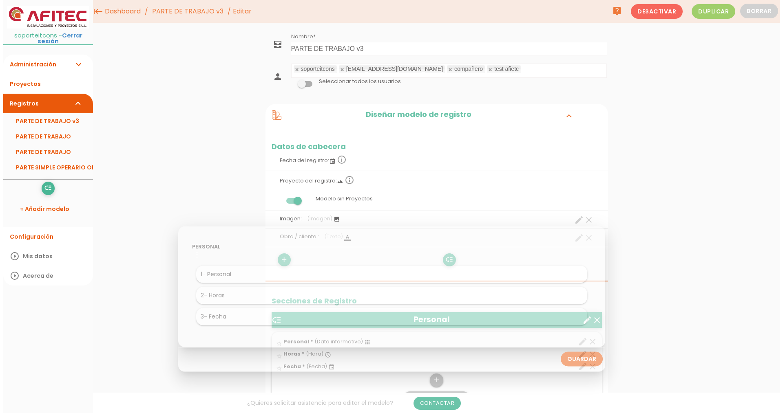
scroll to position [0, 0]
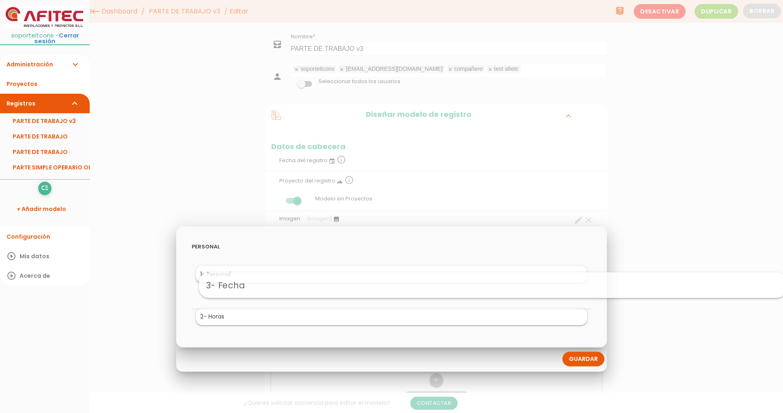
drag, startPoint x: 280, startPoint y: 323, endPoint x: 381, endPoint y: 290, distance: 106.5
click at [571, 360] on link "Guardar" at bounding box center [583, 359] width 42 height 15
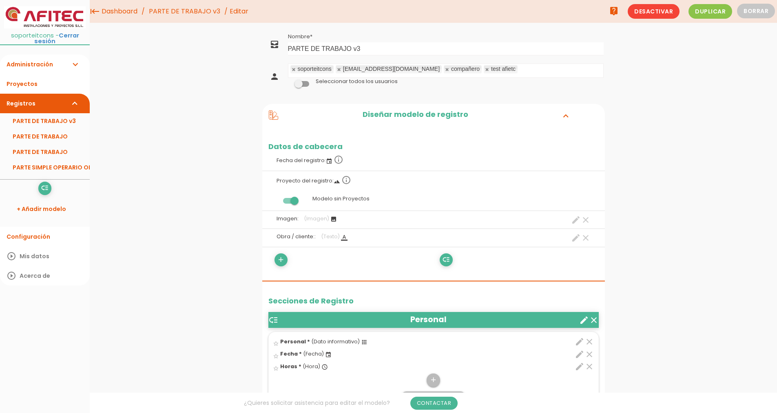
click at [30, 113] on link "PARTE DE TRABAJO v3" at bounding box center [45, 120] width 90 height 15
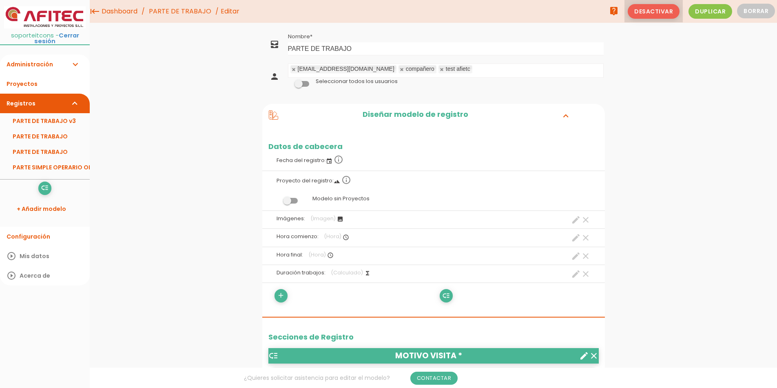
click at [671, 15] on span "Desactivar" at bounding box center [653, 11] width 52 height 15
click at [662, 13] on span "Desactivar" at bounding box center [653, 11] width 52 height 15
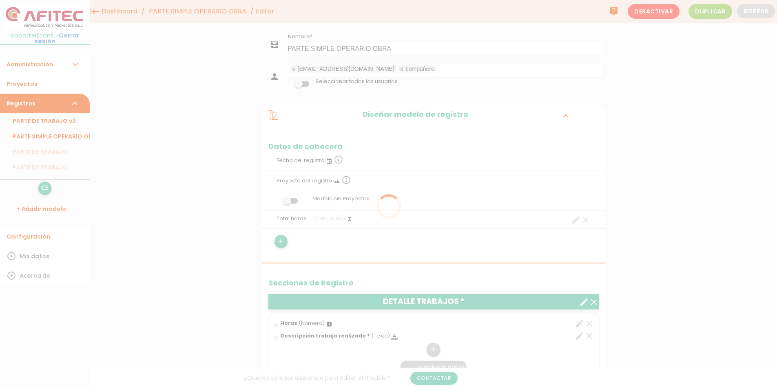
click at [653, 16] on div at bounding box center [388, 194] width 777 height 388
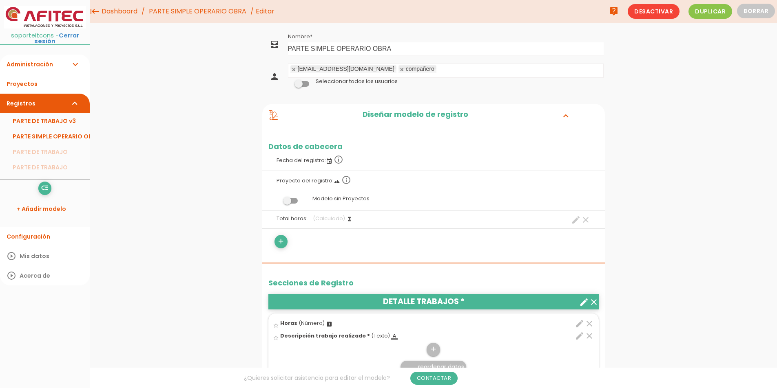
click at [655, 11] on span "Desactivar" at bounding box center [653, 11] width 52 height 15
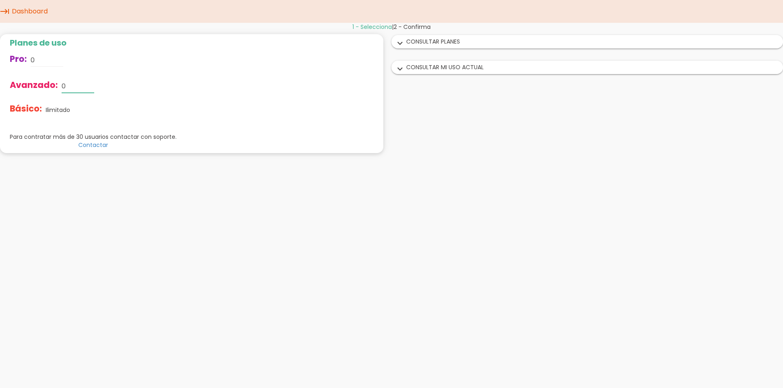
drag, startPoint x: 67, startPoint y: 88, endPoint x: 58, endPoint y: 89, distance: 9.1
click at [58, 89] on div "Avanzado: 0" at bounding box center [93, 86] width 167 height 26
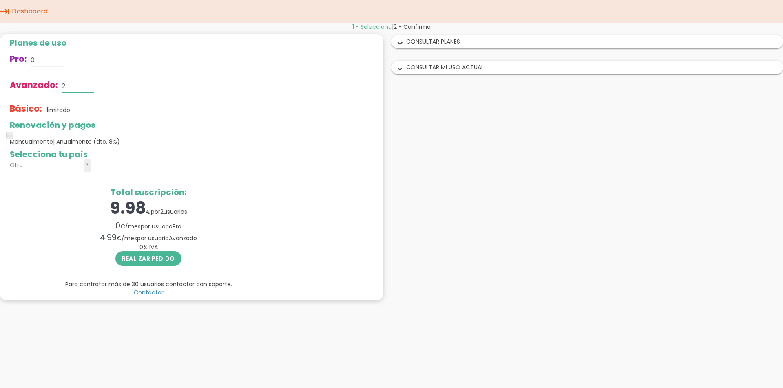
type input "2"
click at [131, 106] on div "Básico: Ilimitado" at bounding box center [148, 109] width 277 height 21
drag, startPoint x: 11, startPoint y: 134, endPoint x: 88, endPoint y: 134, distance: 77.5
click at [88, 134] on span at bounding box center [91, 135] width 7 height 7
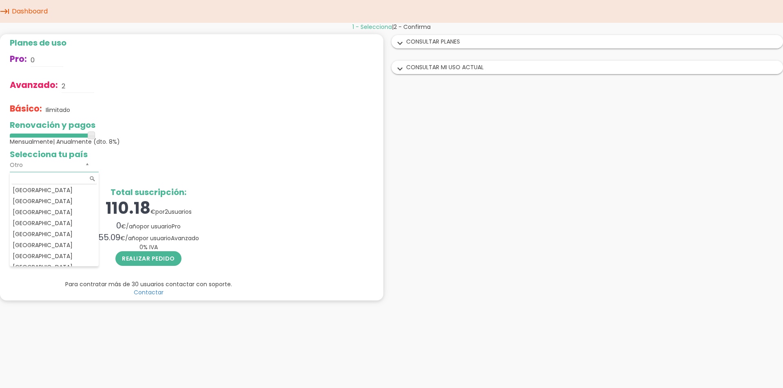
scroll to position [110, 0]
click at [26, 175] on input "text" at bounding box center [54, 179] width 86 height 11
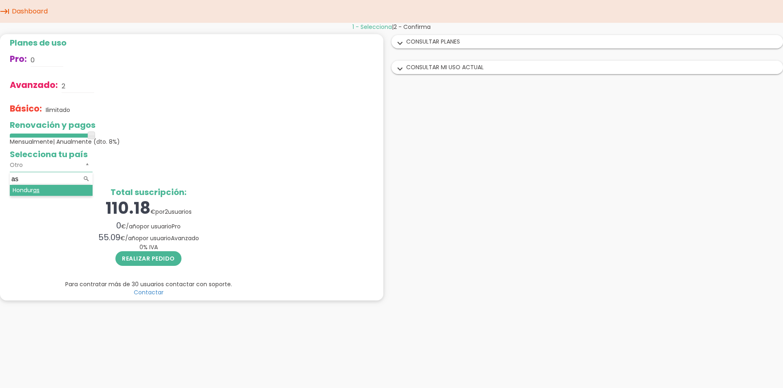
type input "a"
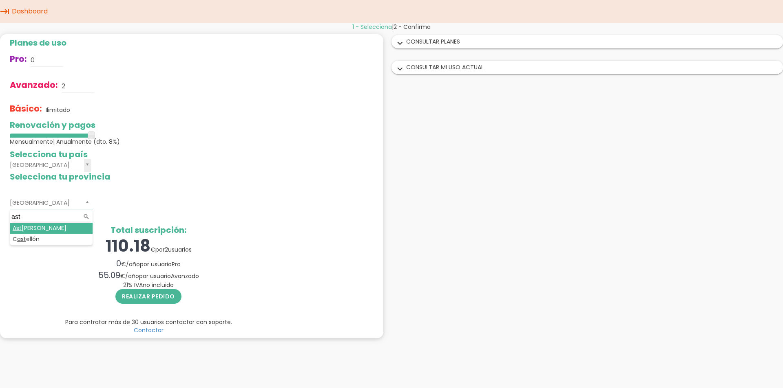
type input "ast"
drag, startPoint x: 154, startPoint y: 298, endPoint x: 139, endPoint y: 297, distance: 14.7
click at [139, 297] on button "Realizar pedido" at bounding box center [148, 296] width 66 height 15
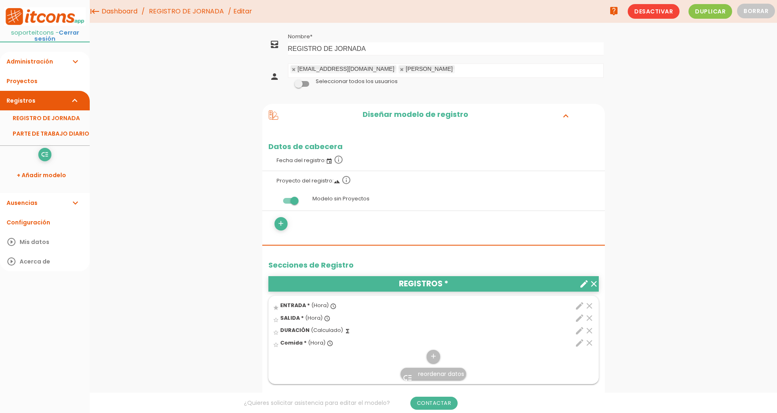
click at [207, 113] on div "menu keyboard_tab Dashboard REGISTRO DE JORNADA Editar" at bounding box center [433, 406] width 687 height 813
click at [53, 113] on link "REGISTRO DE JORNADA" at bounding box center [45, 117] width 90 height 15
